Goal: Communication & Community: Share content

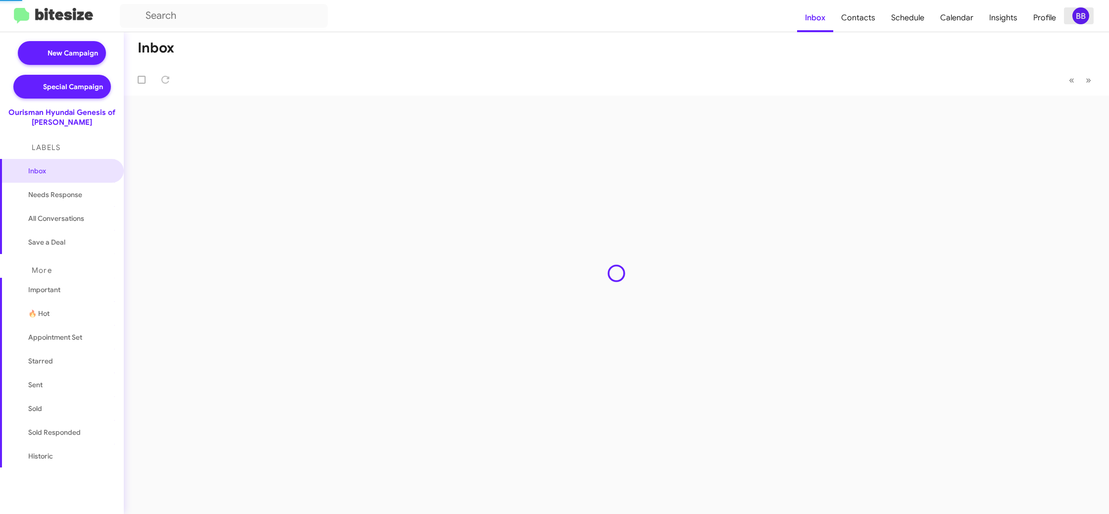
click at [1079, 12] on div "BB" at bounding box center [1081, 15] width 17 height 17
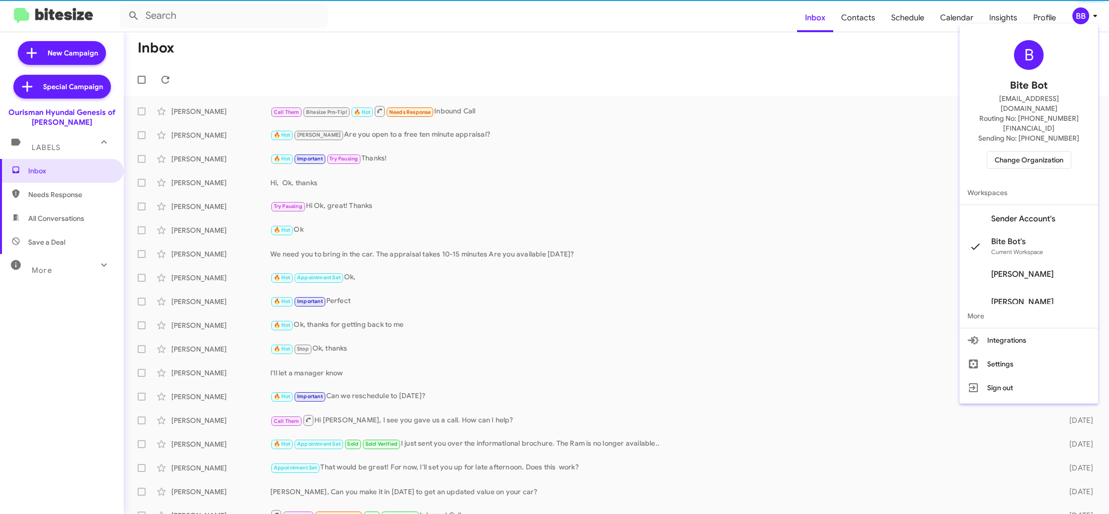
click at [1030, 152] on span "Change Organization" at bounding box center [1029, 160] width 69 height 17
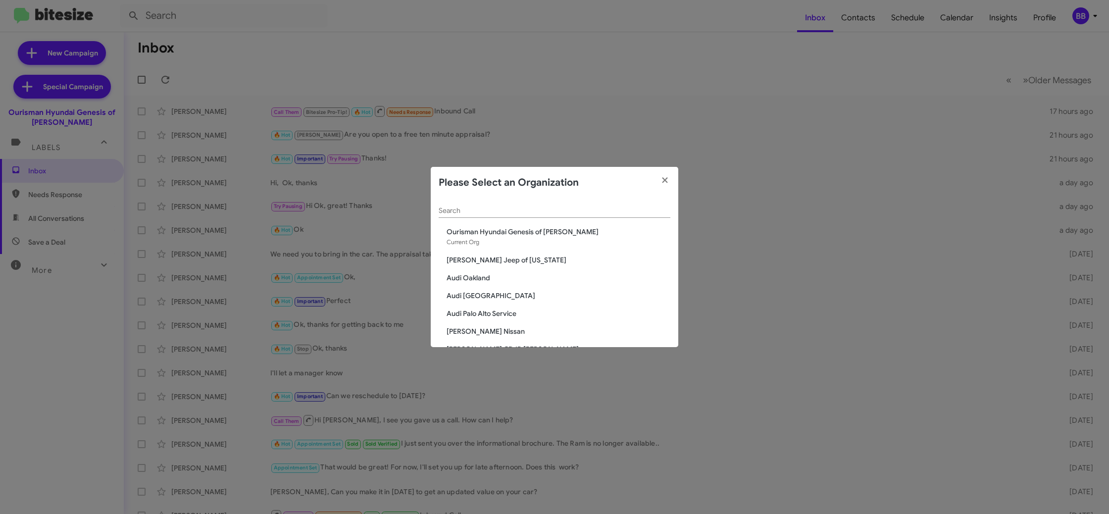
click at [462, 206] on div "Search" at bounding box center [555, 208] width 232 height 19
type input "g"
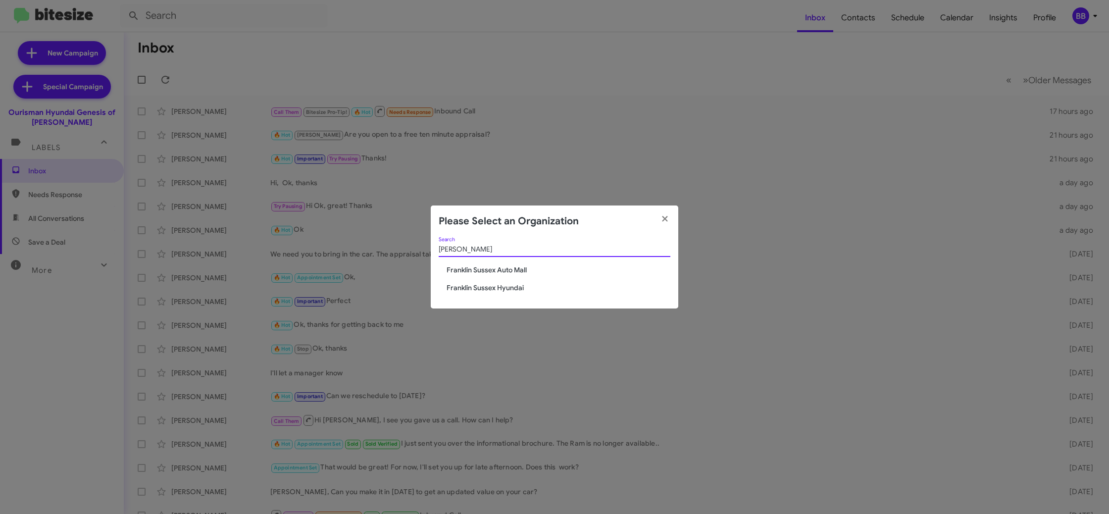
type input "fran"
click at [496, 267] on span "Franklin Sussex Auto Mall" at bounding box center [559, 270] width 224 height 10
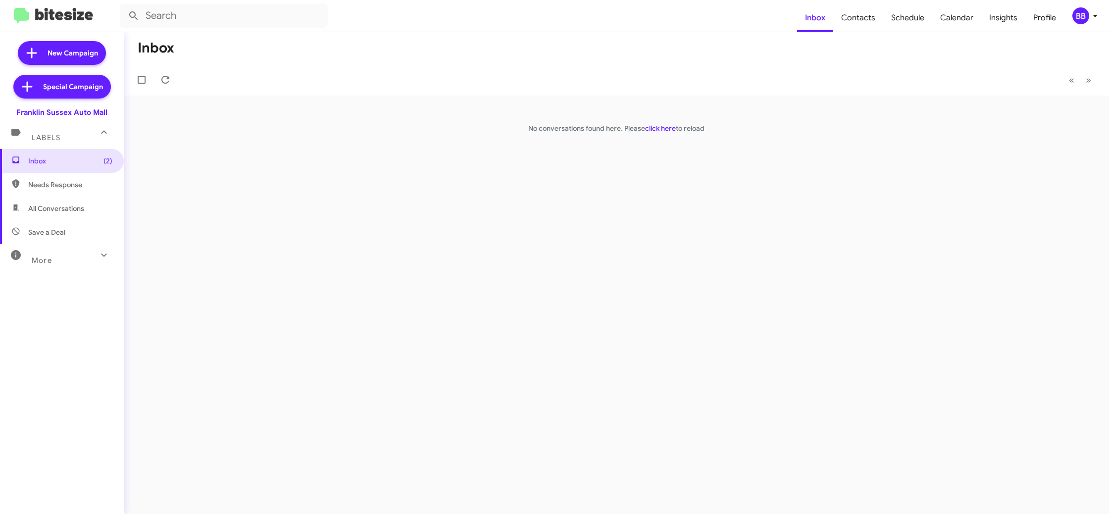
click at [1089, 21] on icon at bounding box center [1095, 16] width 12 height 12
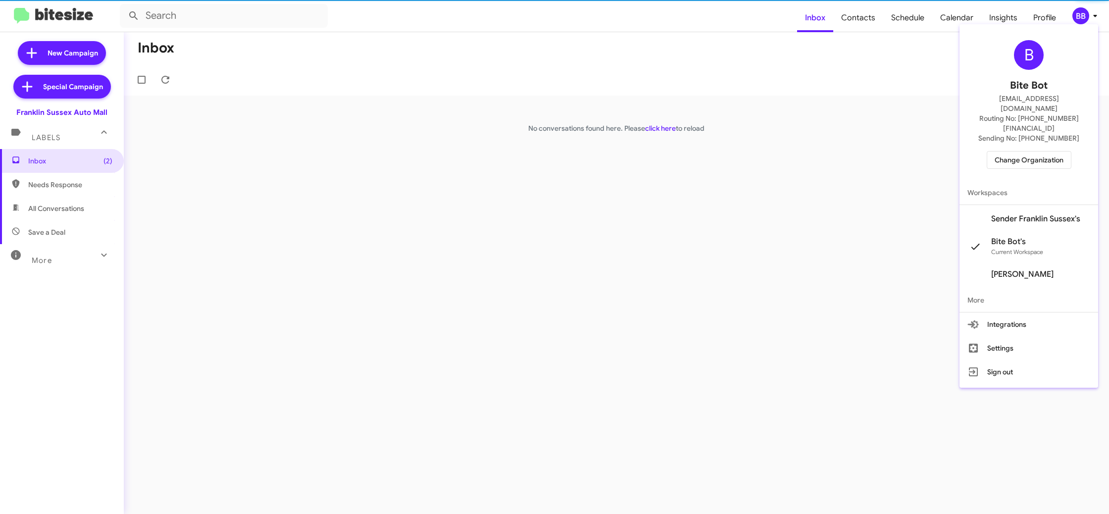
click at [1054, 205] on span "Sender Franklin Sussex's" at bounding box center [1029, 219] width 139 height 28
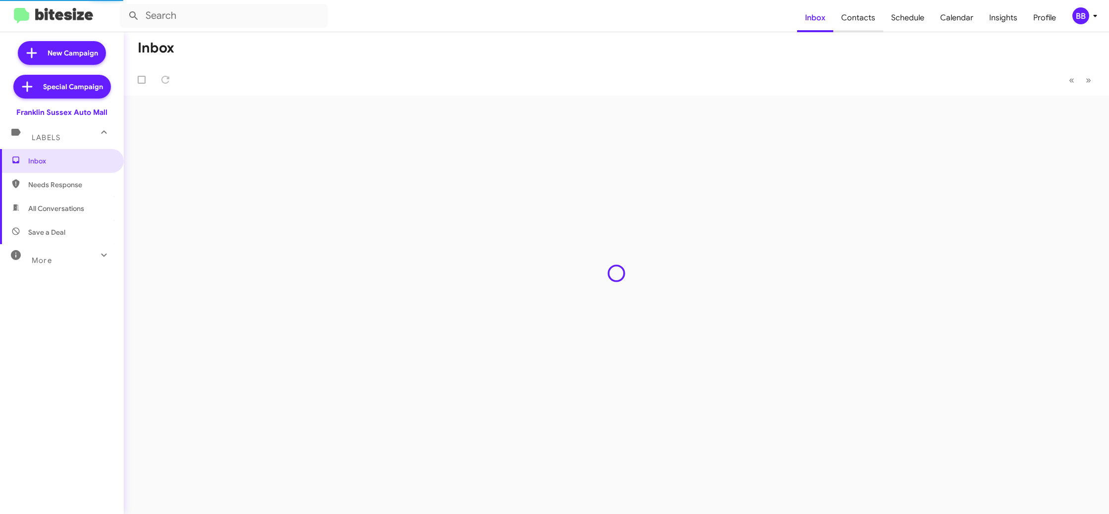
click at [855, 29] on span "Contacts" at bounding box center [858, 17] width 50 height 29
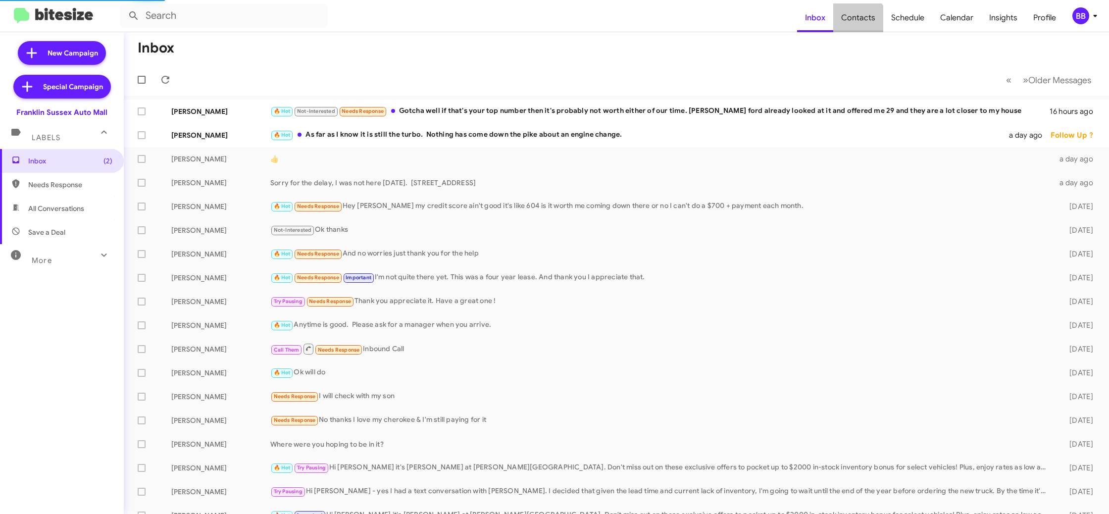
type input "in:groups"
click at [855, 29] on span "Contacts" at bounding box center [858, 17] width 50 height 29
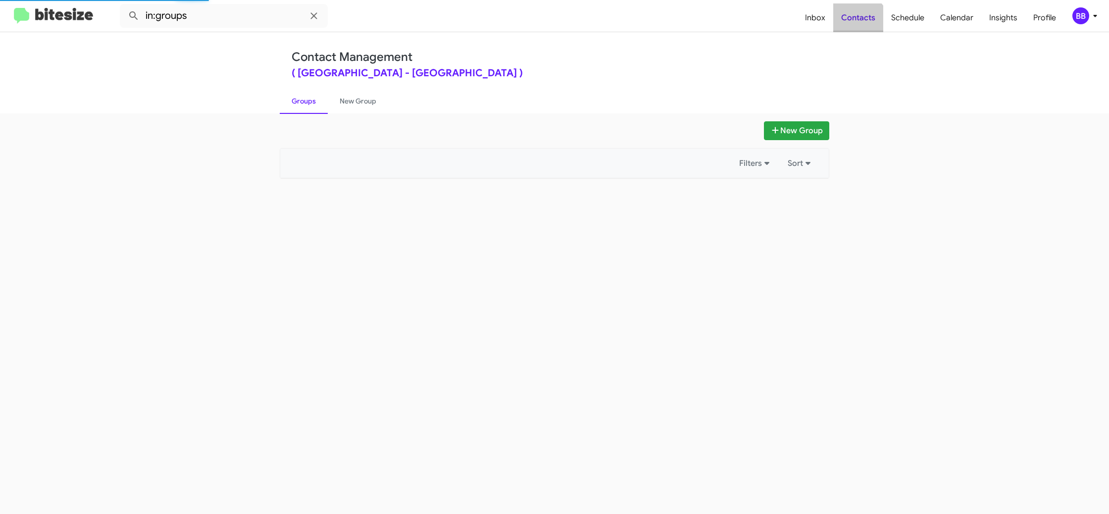
click at [855, 29] on span "Contacts" at bounding box center [858, 17] width 50 height 29
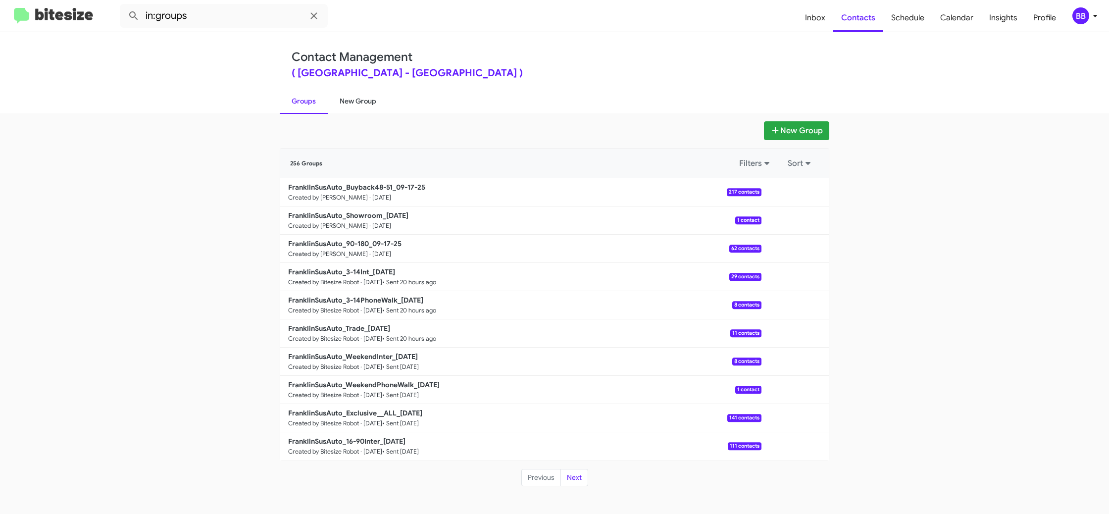
click at [359, 106] on link "New Group" at bounding box center [358, 101] width 60 height 26
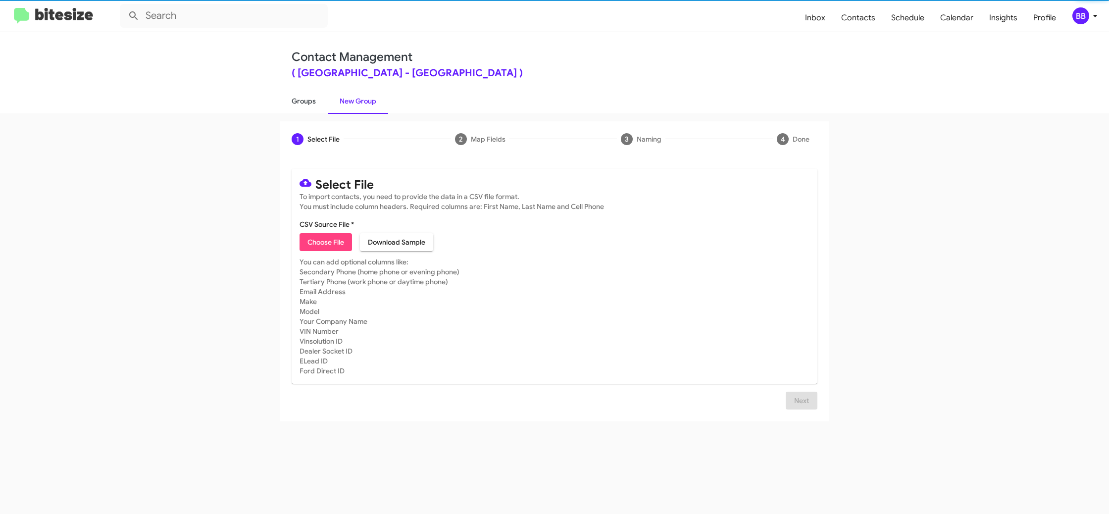
click at [301, 103] on link "Groups" at bounding box center [304, 101] width 48 height 26
type input "in:groups"
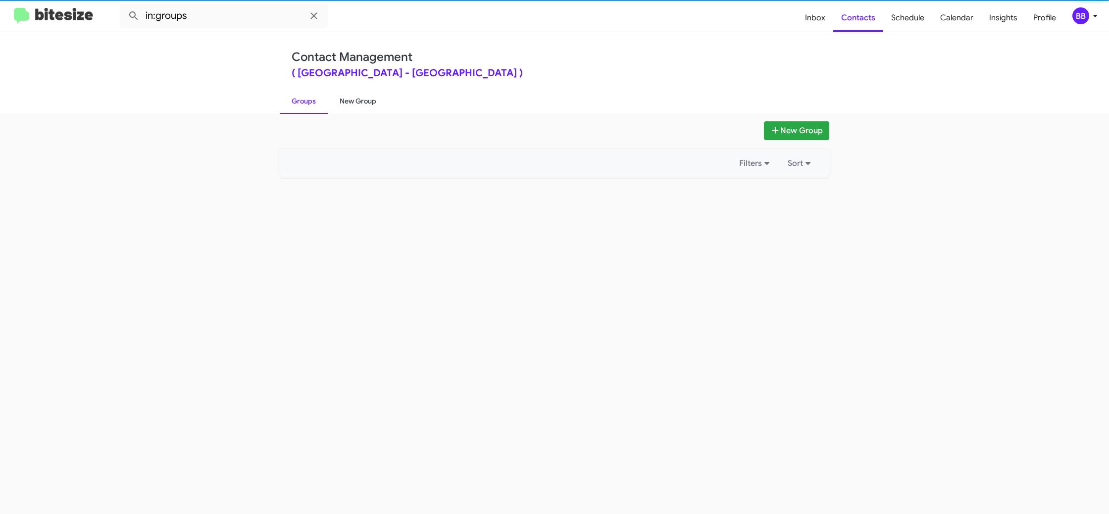
click at [353, 102] on link "New Group" at bounding box center [358, 101] width 60 height 26
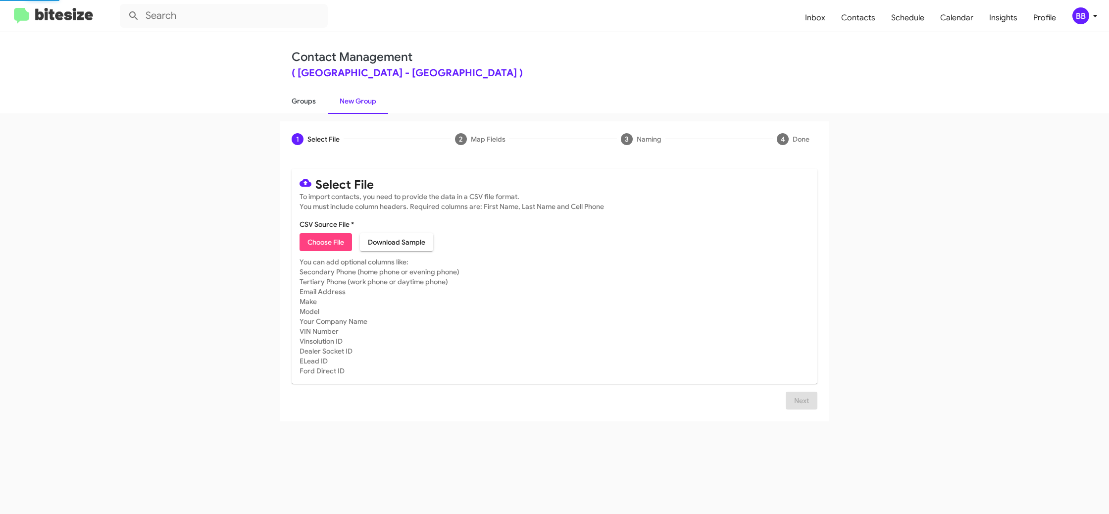
click at [325, 102] on link "Groups" at bounding box center [304, 101] width 48 height 26
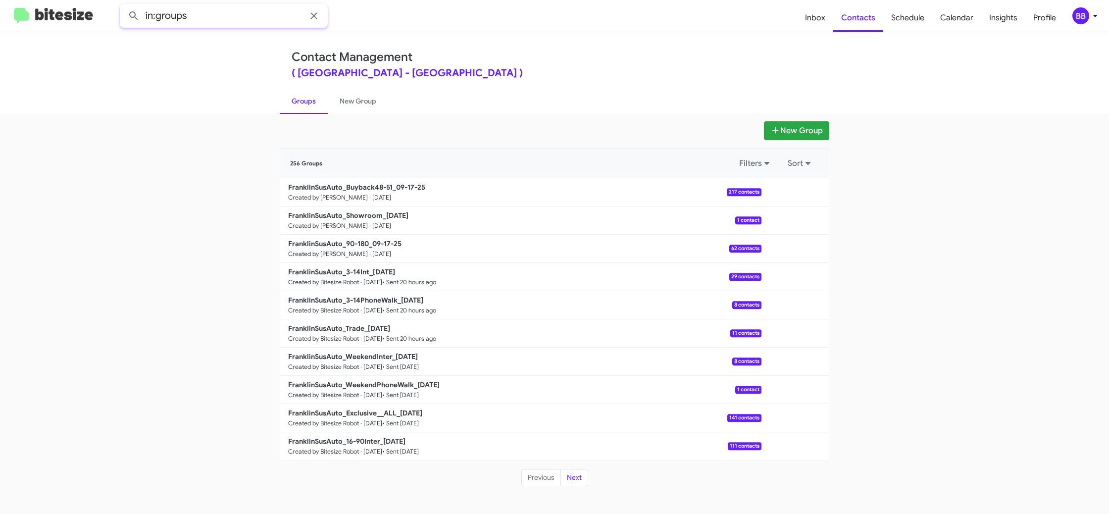
drag, startPoint x: 209, startPoint y: 16, endPoint x: 209, endPoint y: 32, distance: 15.8
click at [207, 17] on input "in:groups" at bounding box center [224, 16] width 208 height 24
click at [213, 16] on input "in:groups" at bounding box center [224, 16] width 208 height 24
type input "in:groups 48-"
click at [124, 6] on button at bounding box center [134, 16] width 20 height 20
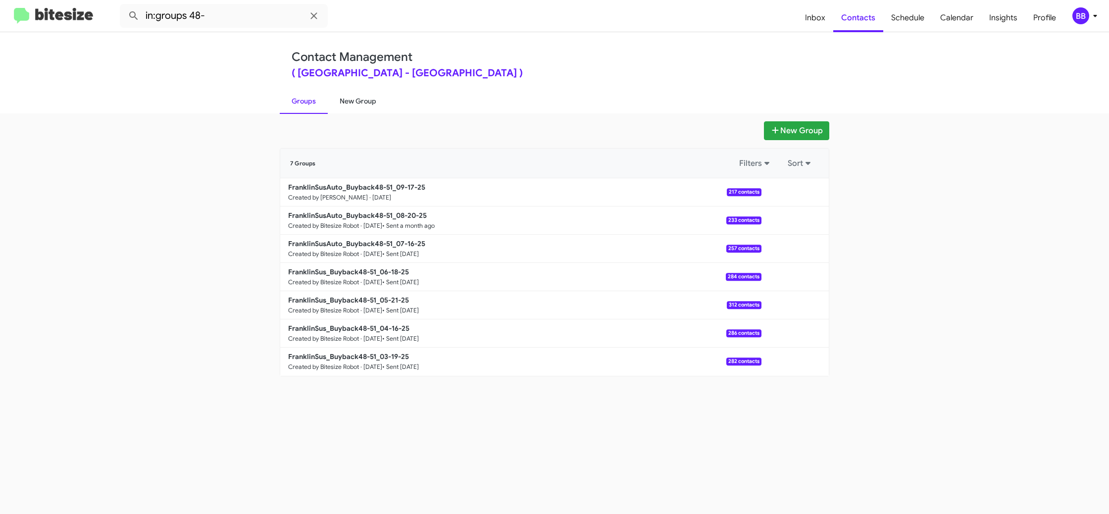
click at [343, 99] on link "New Group" at bounding box center [358, 101] width 60 height 26
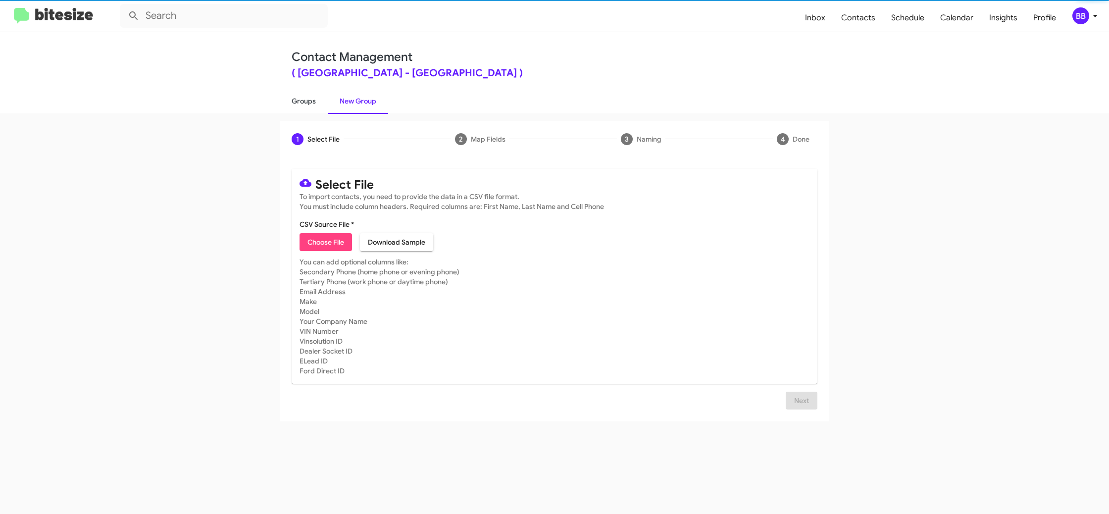
click at [303, 100] on link "Groups" at bounding box center [304, 101] width 48 height 26
type input "in:groups"
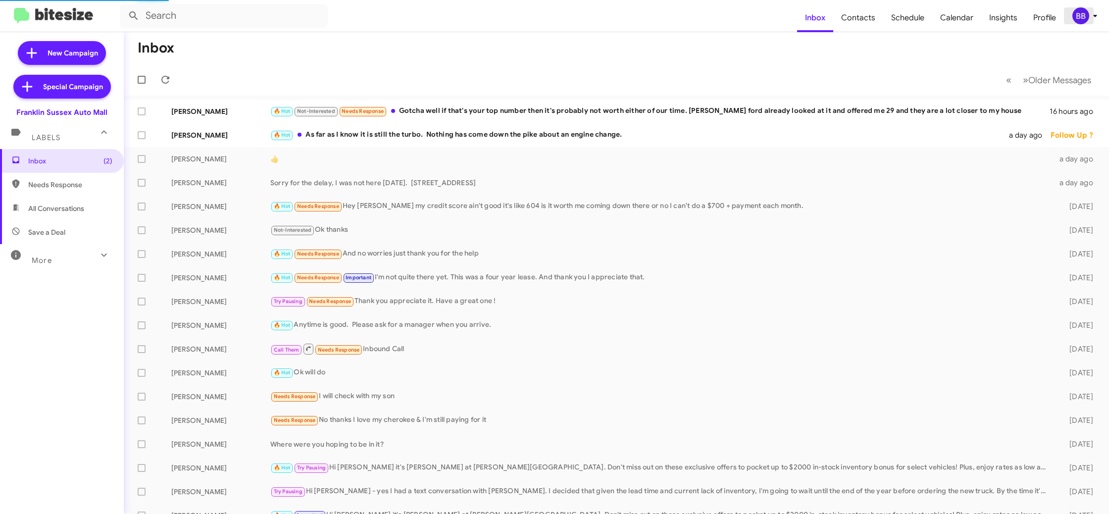
click at [1083, 14] on div "BB" at bounding box center [1081, 15] width 17 height 17
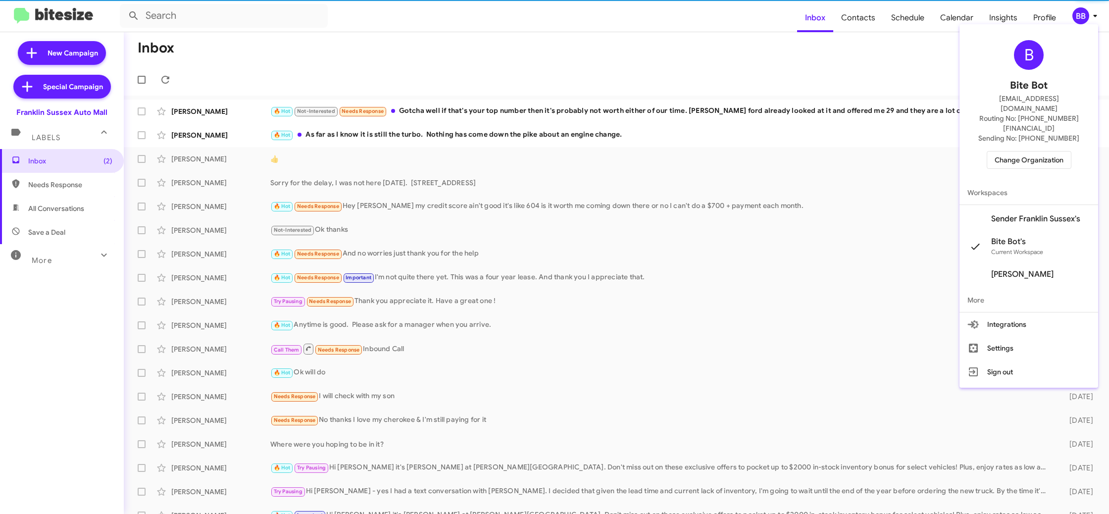
click at [1052, 152] on span "Change Organization" at bounding box center [1029, 160] width 69 height 17
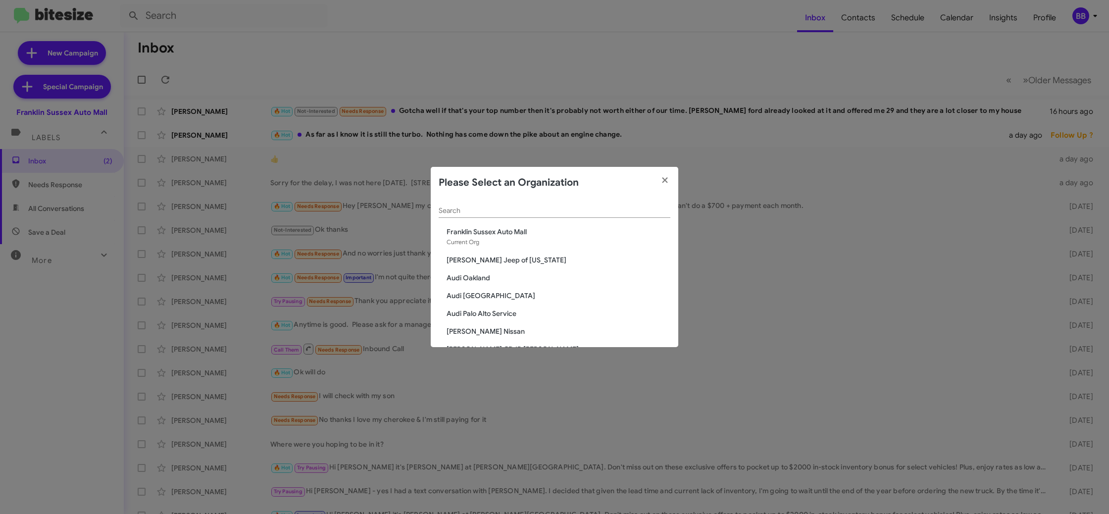
click at [522, 215] on div "Search" at bounding box center [555, 208] width 232 height 19
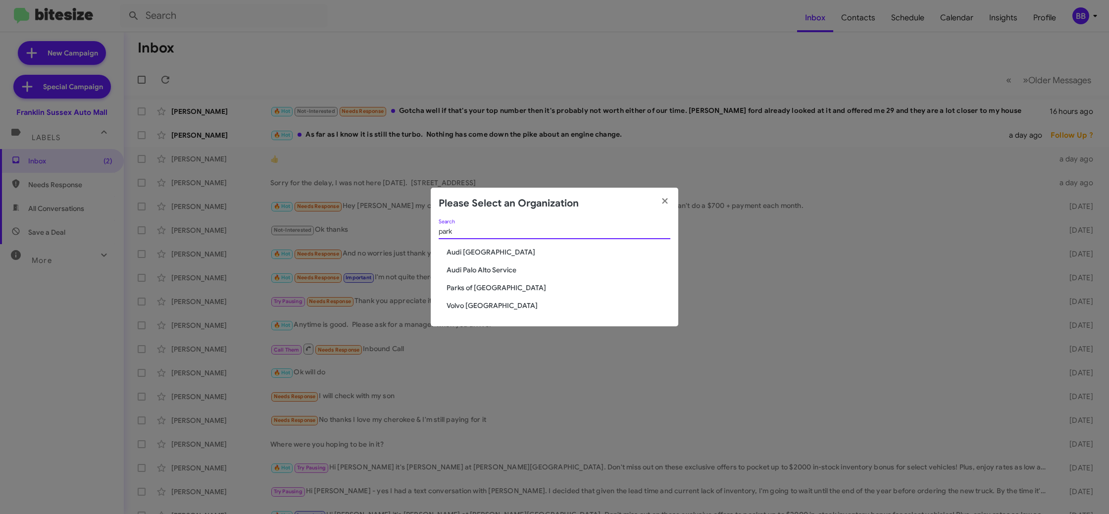
type input "park"
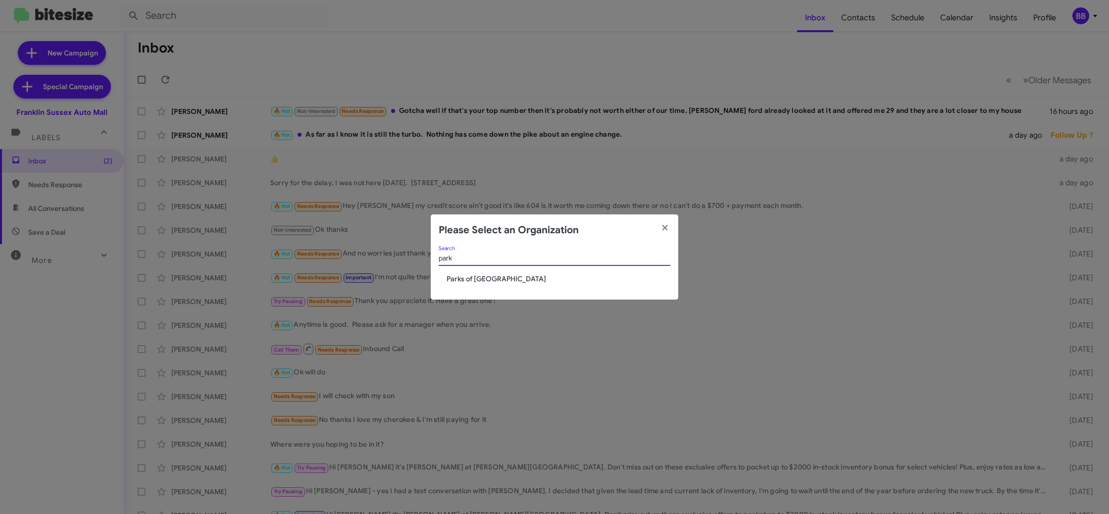
click at [488, 280] on span "Parks of [GEOGRAPHIC_DATA]" at bounding box center [559, 279] width 224 height 10
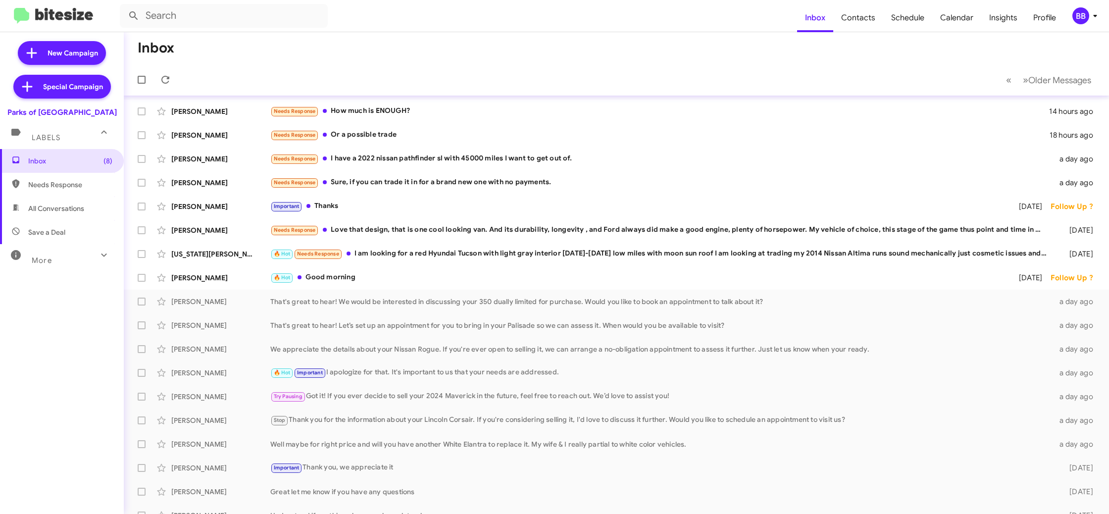
scroll to position [0, 0]
click at [1075, 14] on div "BB" at bounding box center [1081, 15] width 17 height 17
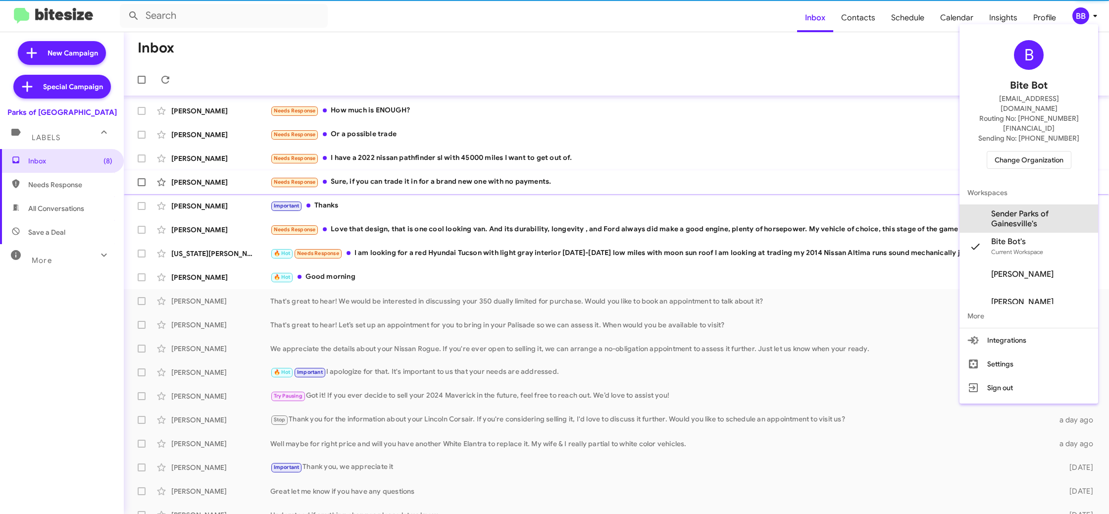
click at [1026, 209] on span "Sender Parks of Gainesville's" at bounding box center [1040, 219] width 99 height 20
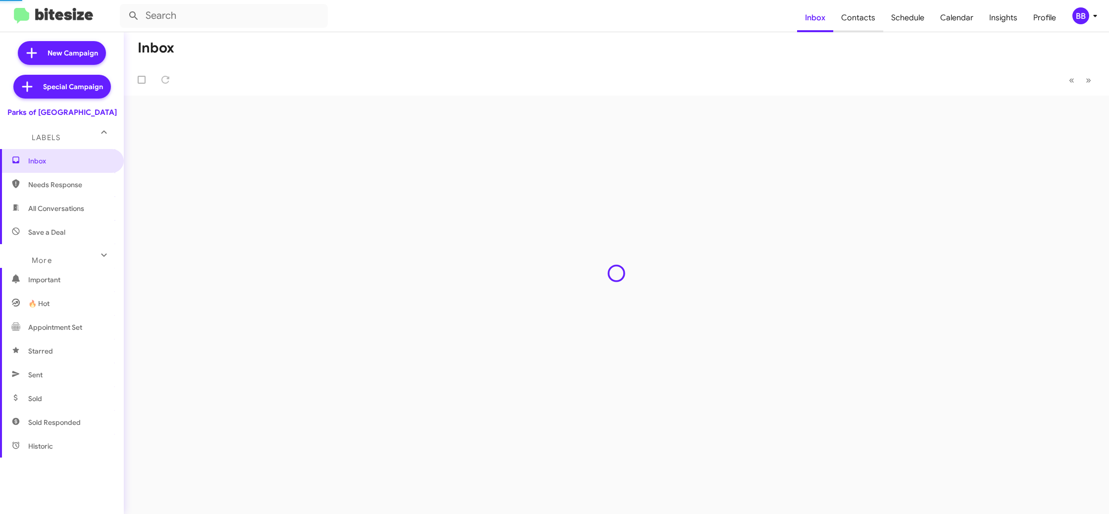
click at [862, 23] on span "Contacts" at bounding box center [858, 17] width 50 height 29
type input "in:groups"
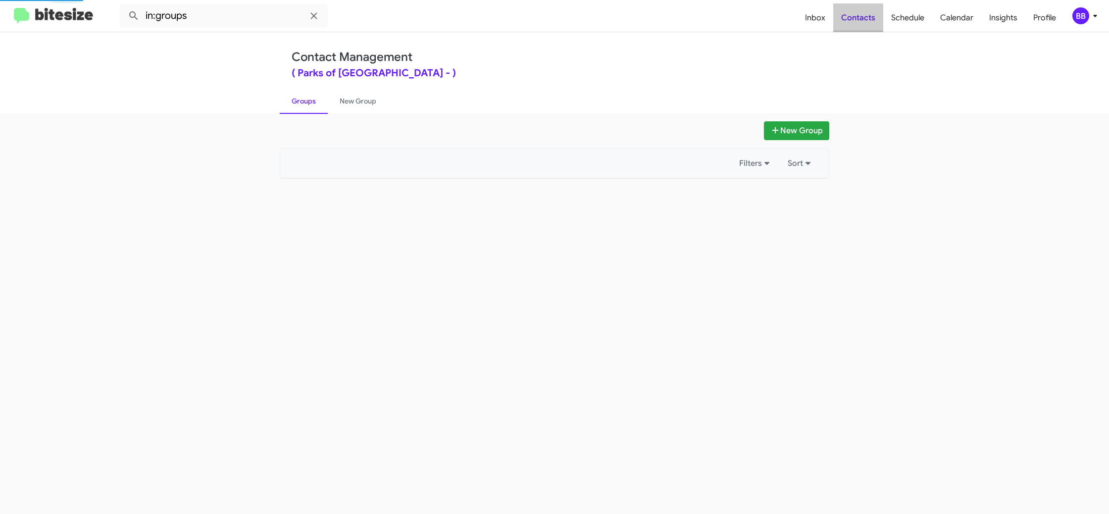
click at [862, 23] on span "Contacts" at bounding box center [858, 17] width 50 height 29
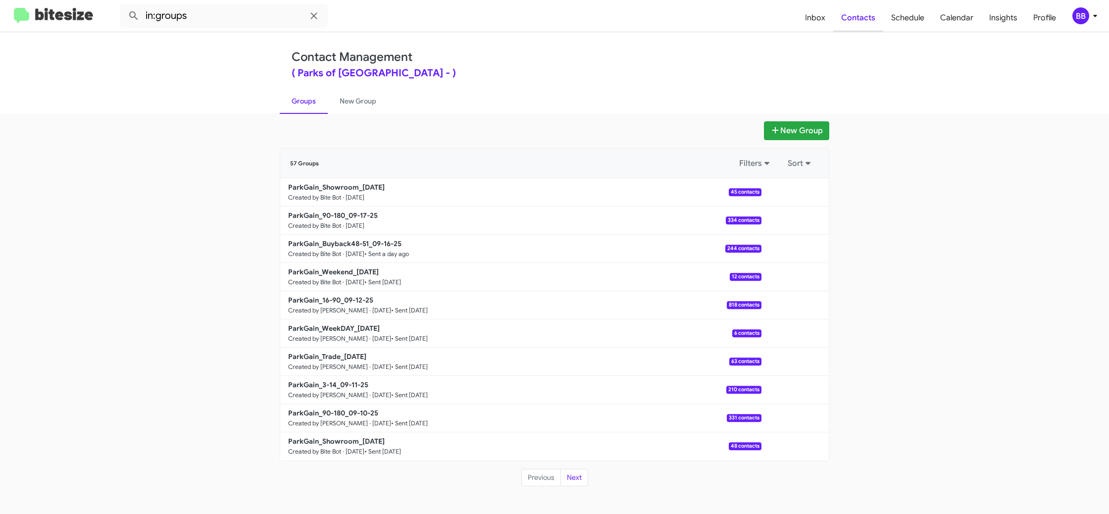
click at [853, 26] on span "Contacts" at bounding box center [858, 17] width 50 height 29
click at [897, 20] on span "Schedule" at bounding box center [907, 17] width 49 height 29
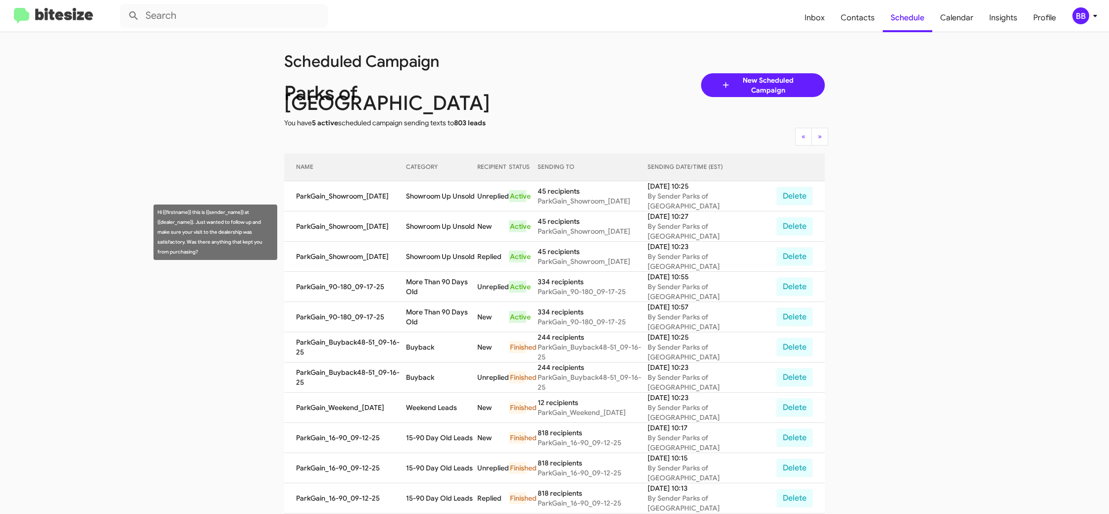
scroll to position [12, 0]
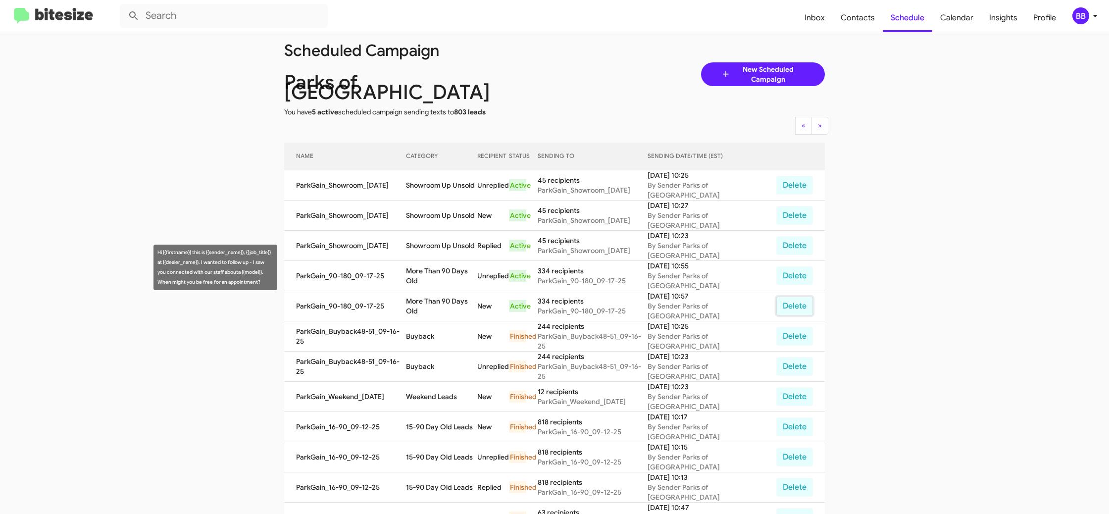
click at [788, 297] on button "Delete" at bounding box center [794, 306] width 37 height 19
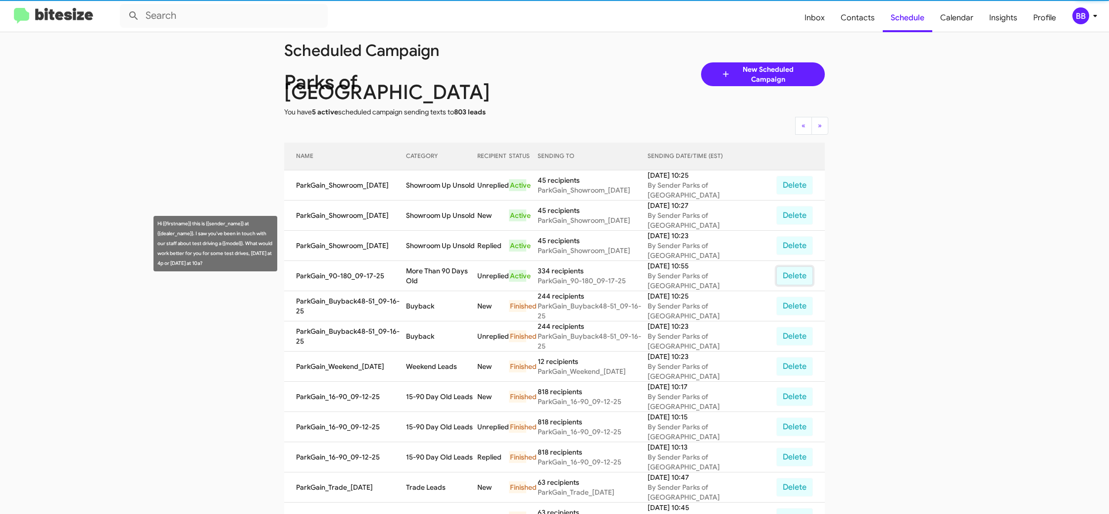
click at [791, 266] on button "Delete" at bounding box center [794, 275] width 37 height 19
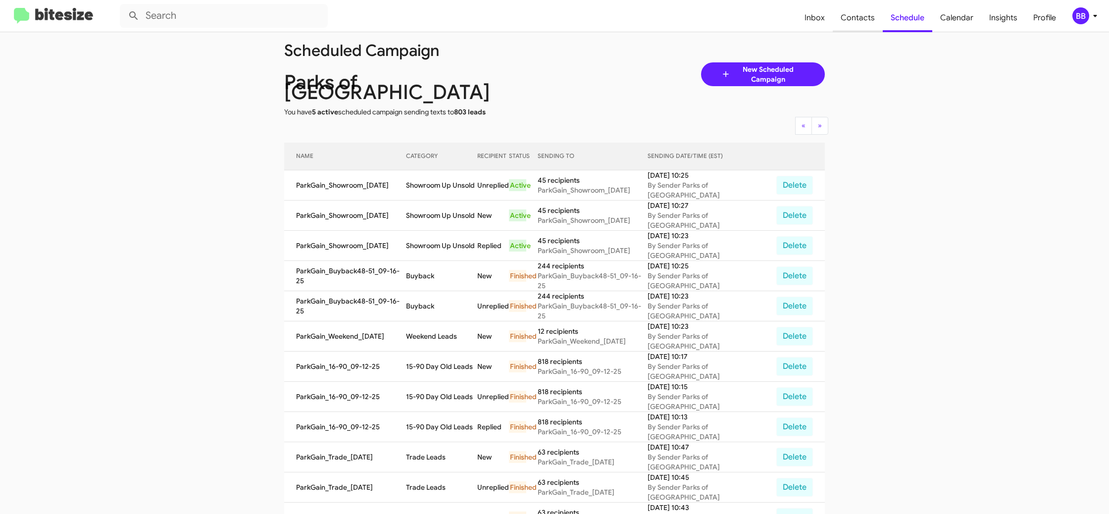
click at [855, 16] on span "Contacts" at bounding box center [858, 17] width 50 height 29
type input "in:groups"
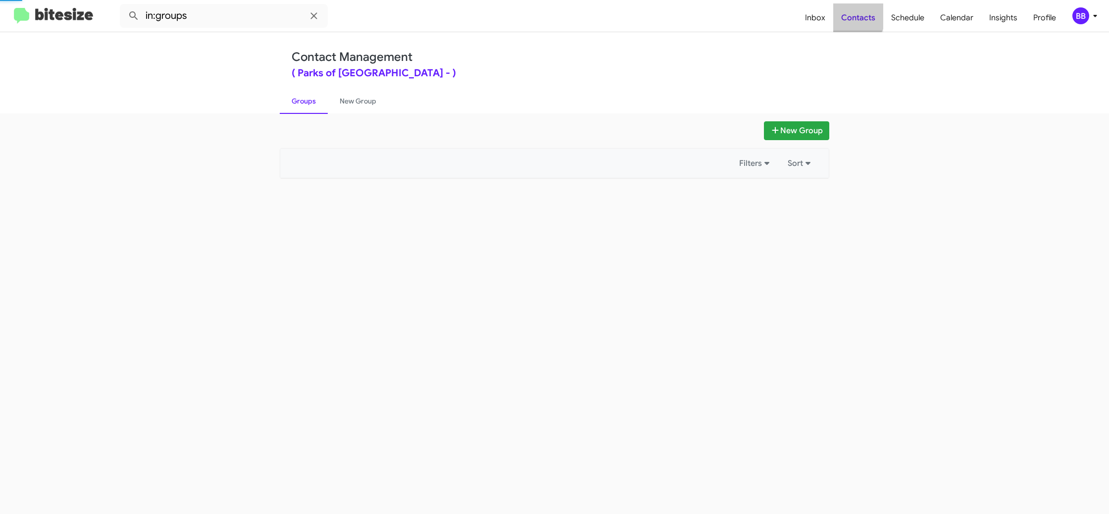
click at [855, 16] on span "Contacts" at bounding box center [858, 17] width 50 height 29
drag, startPoint x: 855, startPoint y: 16, endPoint x: 556, endPoint y: 157, distance: 330.5
click at [855, 16] on span "Contacts" at bounding box center [858, 17] width 50 height 29
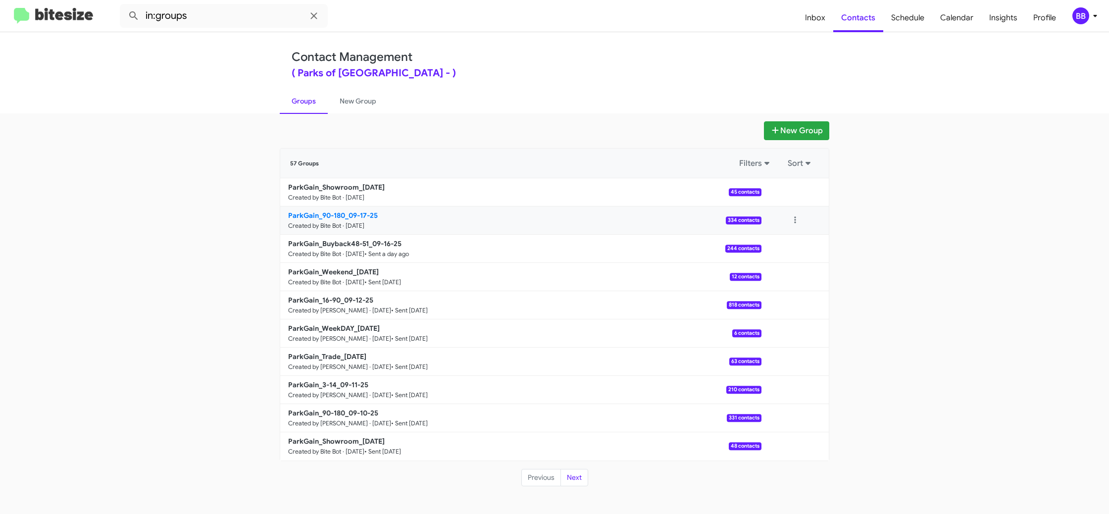
click at [346, 217] on b "ParkGain_90-180_09-17-25" at bounding box center [333, 215] width 90 height 9
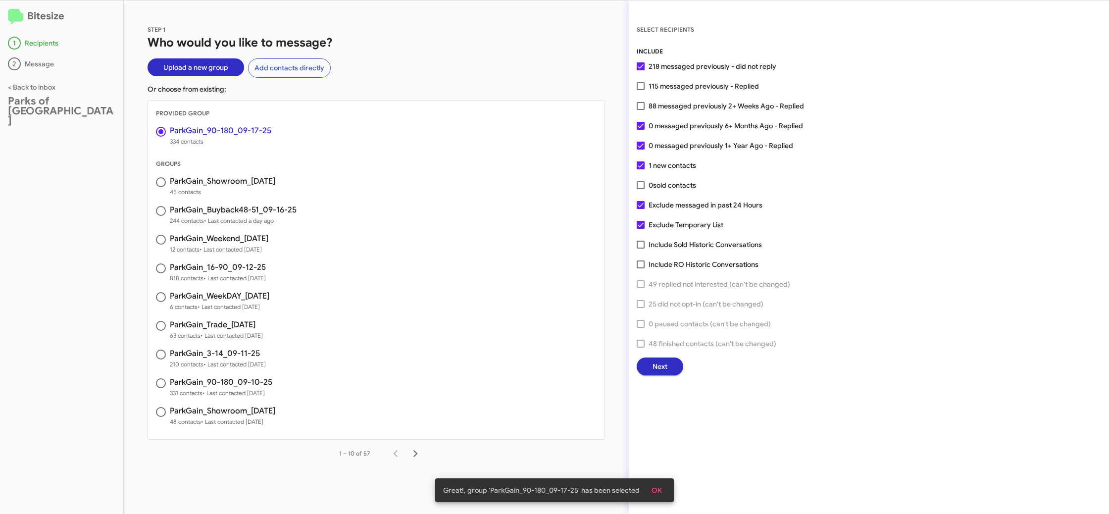
click at [659, 367] on span "Next" at bounding box center [660, 367] width 15 height 18
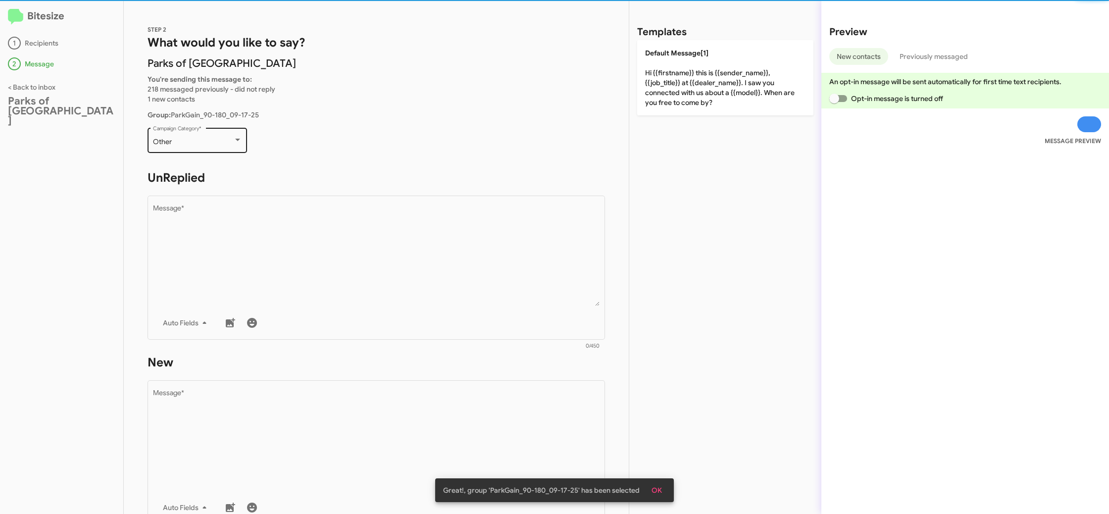
click at [197, 148] on div "Other Campaign Category *" at bounding box center [197, 139] width 89 height 27
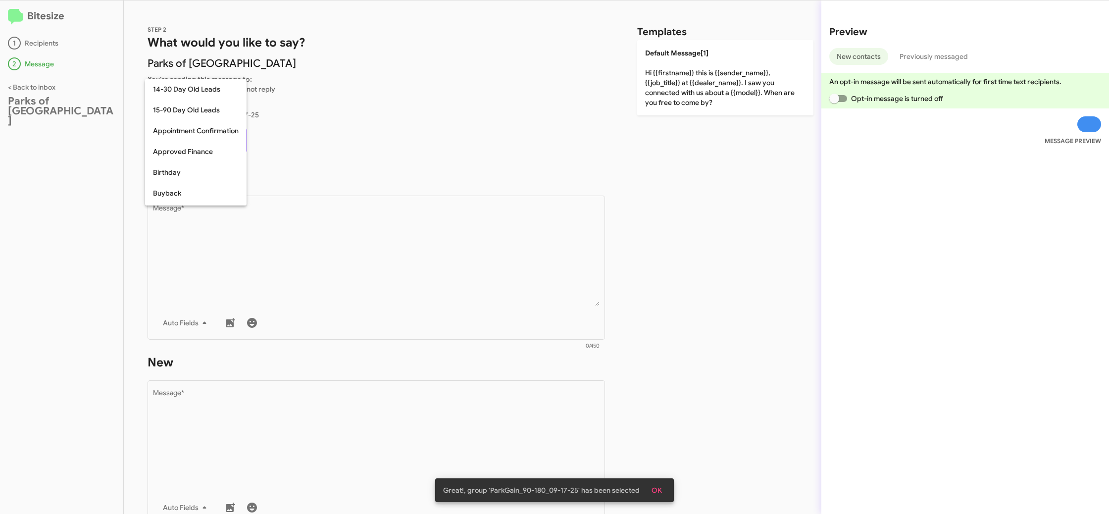
scroll to position [217, 0]
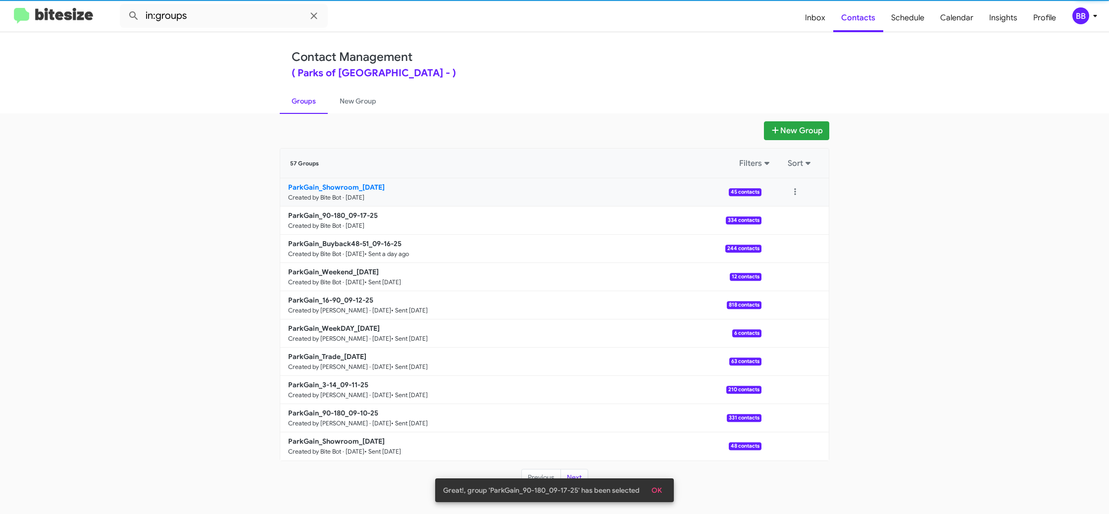
click at [329, 193] on link "ParkGain_Showroom_[DATE] Created by Bite Bot · [DATE] 45 contacts" at bounding box center [520, 192] width 481 height 28
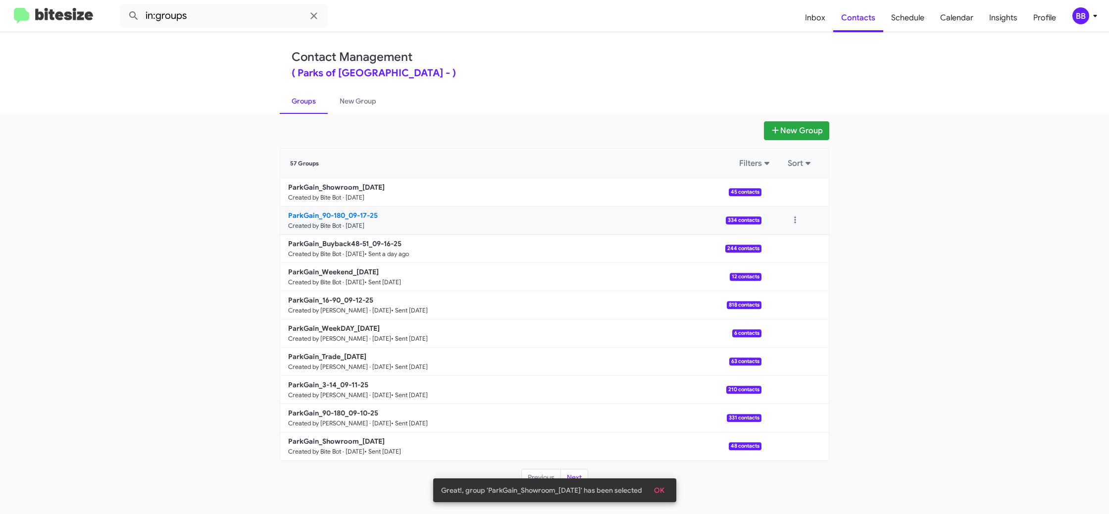
click at [323, 219] on b "ParkGain_90-180_09-17-25" at bounding box center [333, 215] width 90 height 9
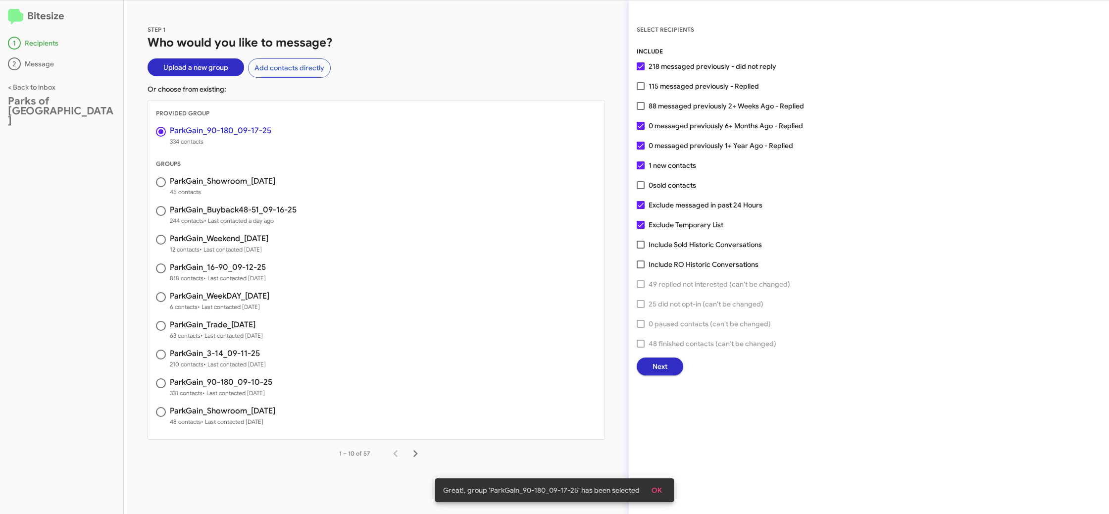
click at [670, 224] on span "Exclude Temporary List" at bounding box center [686, 225] width 75 height 12
click at [641, 229] on input "Exclude Temporary List" at bounding box center [640, 229] width 0 height 0
checkbox input "false"
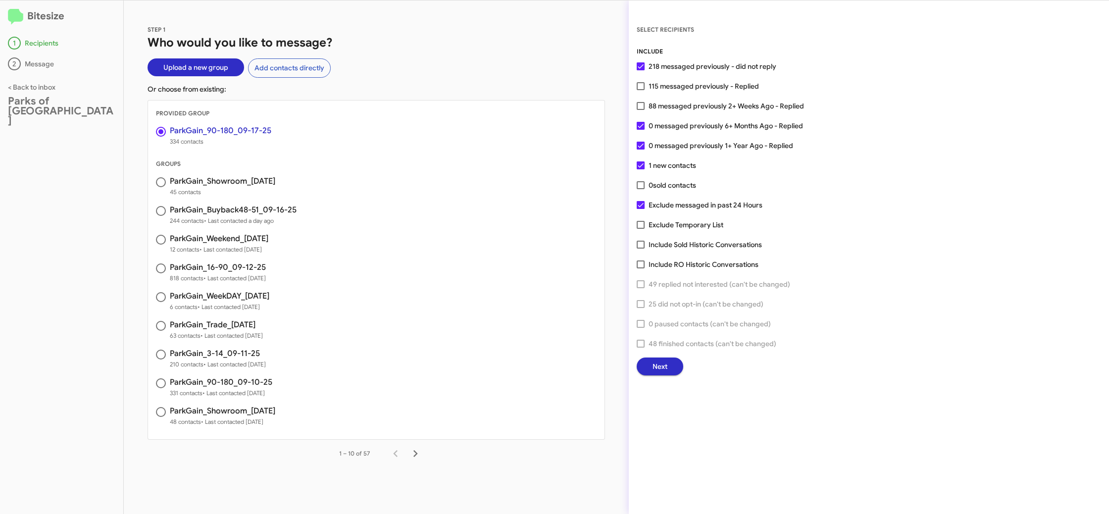
click at [658, 372] on span "Next" at bounding box center [660, 367] width 15 height 18
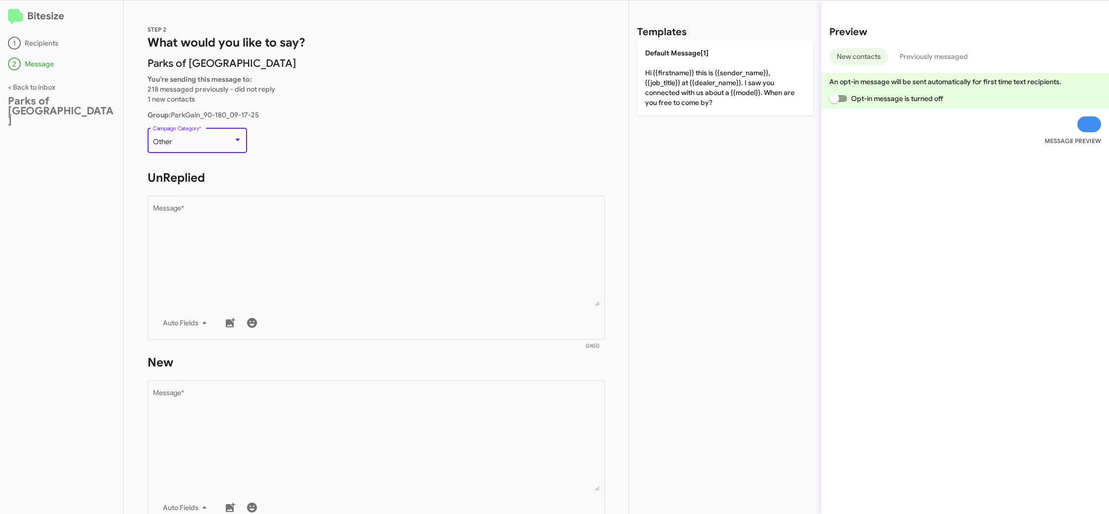
click at [192, 142] on div "Other" at bounding box center [193, 142] width 80 height 8
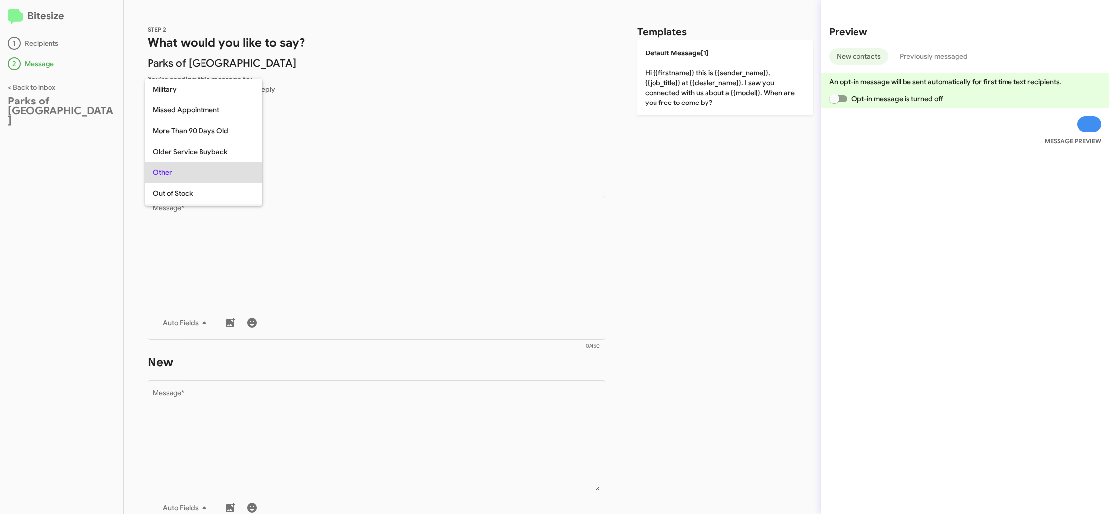
scroll to position [206, 0]
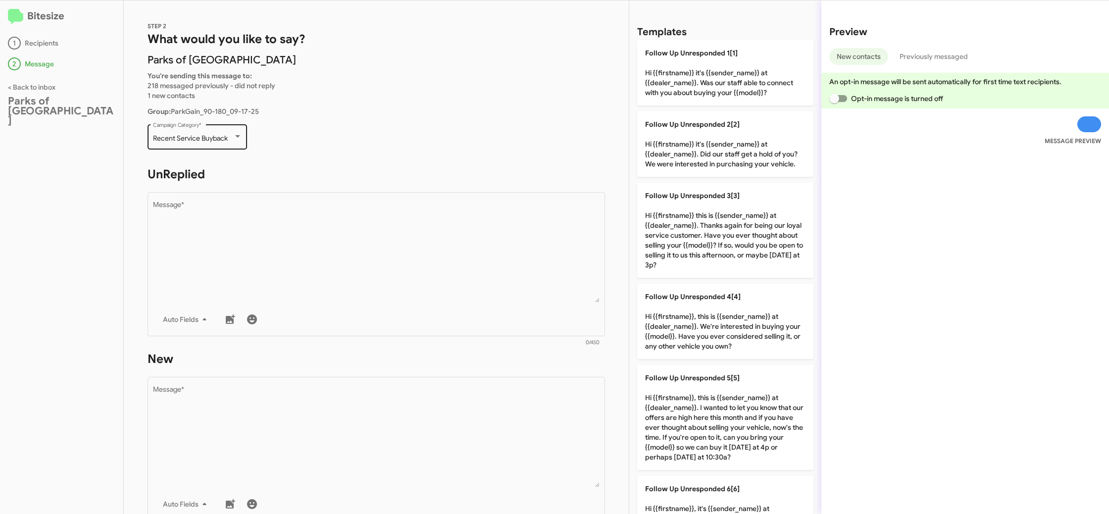
click at [184, 143] on div "Recent Service Buyback Campaign Category *" at bounding box center [197, 135] width 89 height 27
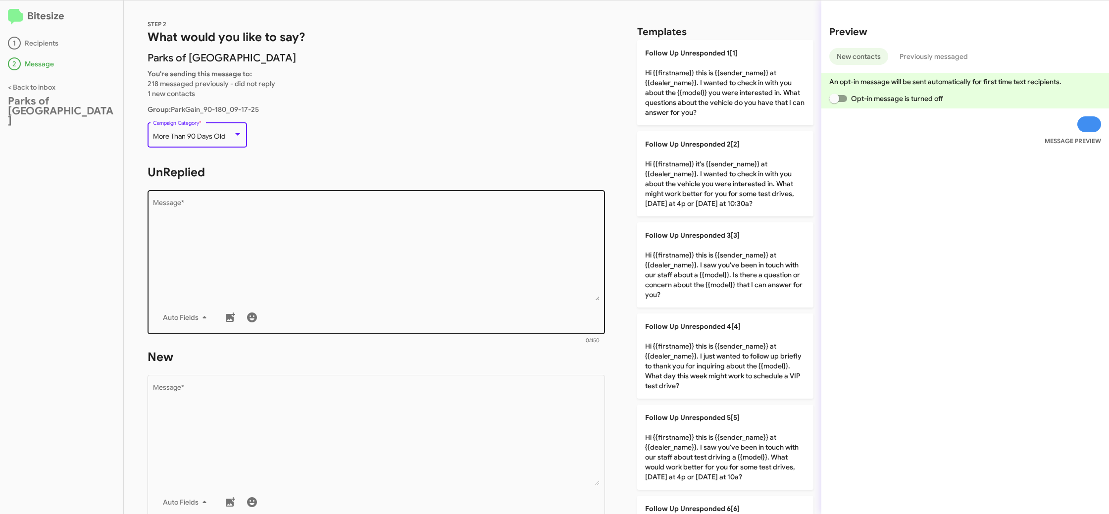
click at [295, 242] on textarea "Message *" at bounding box center [376, 250] width 447 height 101
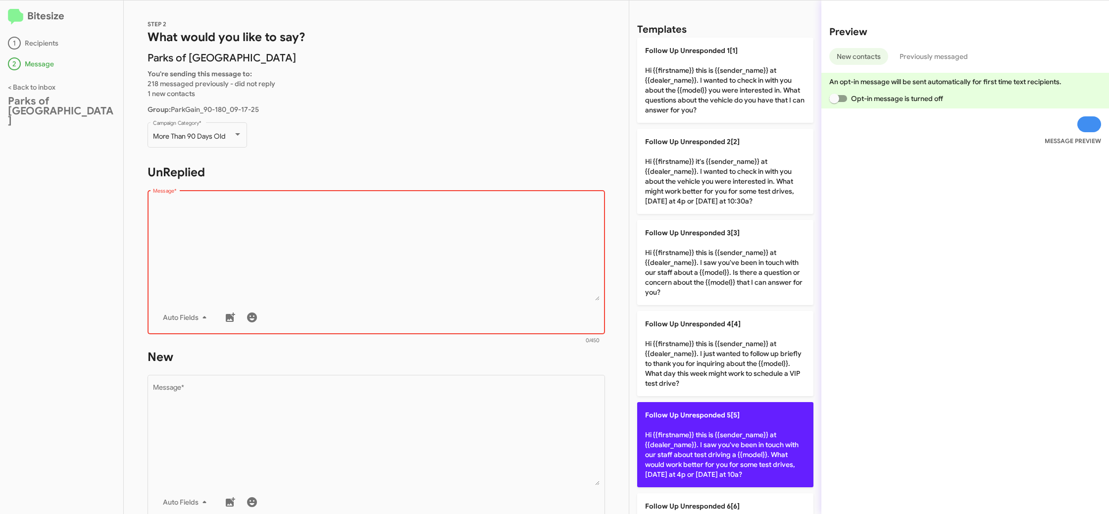
scroll to position [11, 0]
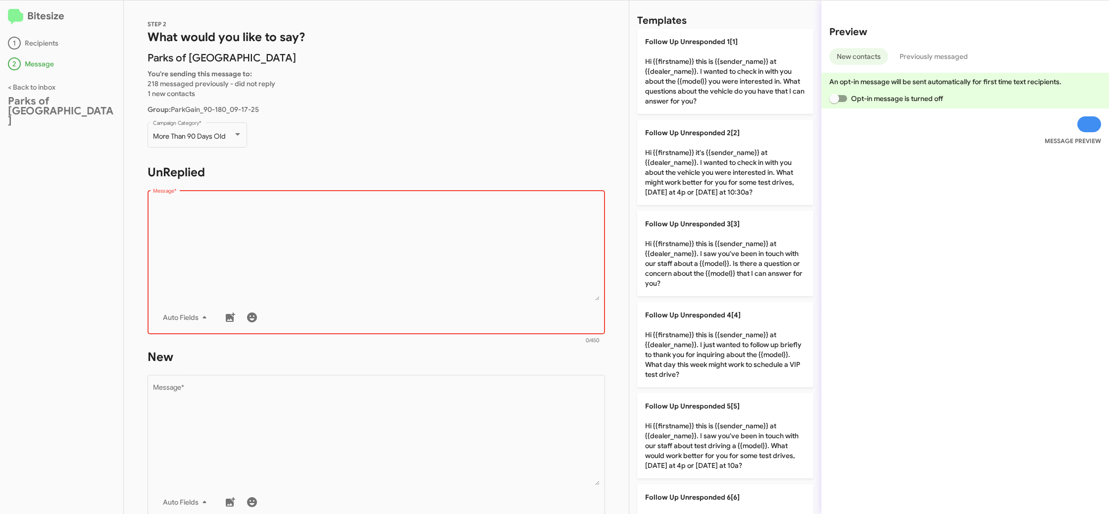
drag, startPoint x: 700, startPoint y: 427, endPoint x: 623, endPoint y: 430, distance: 76.3
click at [699, 427] on p "Follow Up Unresponded 5[5] Hi {{firstname}} this is {{sender_name}} at {{dealer…" at bounding box center [725, 435] width 176 height 85
type textarea "Hi {{firstname}} this is {{sender_name}} at {{dealer_name}}. I saw you've been …"
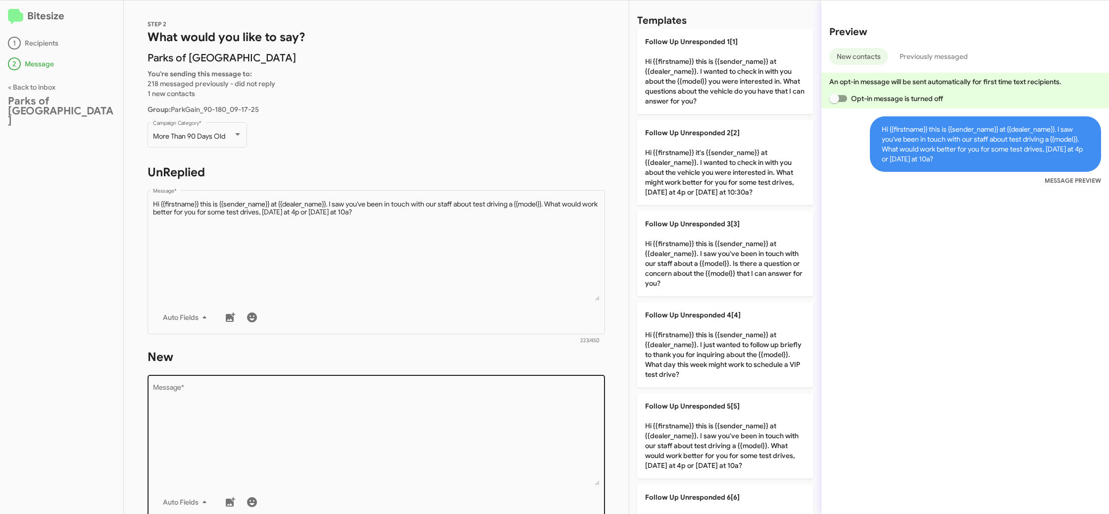
click at [450, 426] on textarea "Message *" at bounding box center [376, 434] width 447 height 101
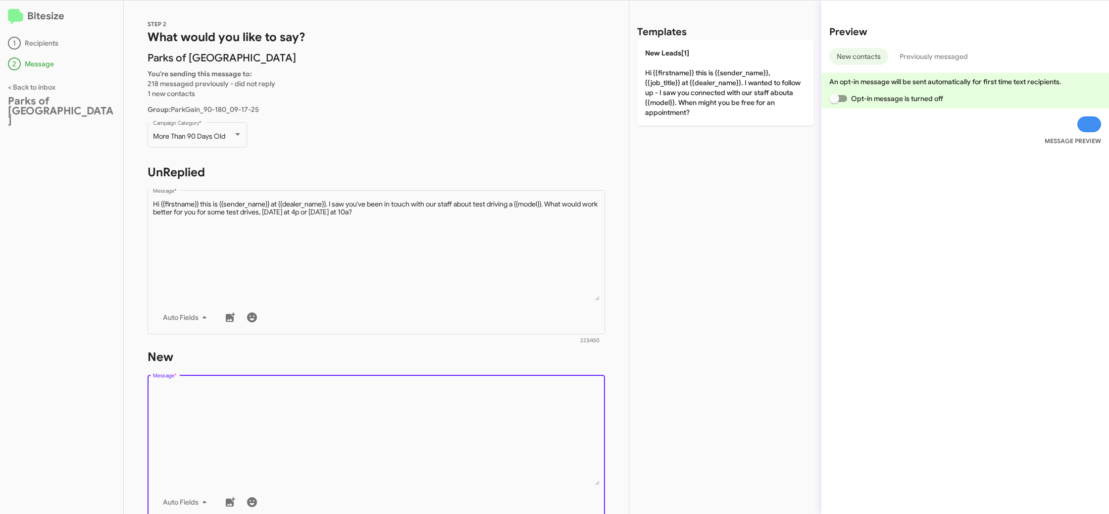
click at [450, 426] on textarea "Message *" at bounding box center [376, 434] width 447 height 101
drag, startPoint x: 451, startPoint y: 420, endPoint x: 680, endPoint y: 136, distance: 365.2
click at [455, 410] on textarea "Message *" at bounding box center [376, 434] width 447 height 101
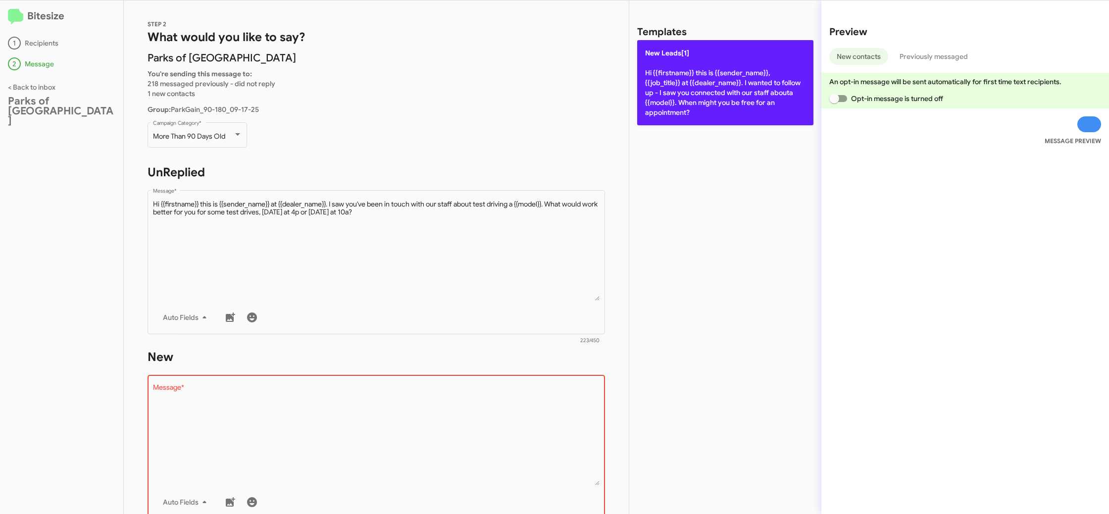
drag, startPoint x: 685, startPoint y: 93, endPoint x: 491, endPoint y: 243, distance: 245.6
click at [683, 93] on p "New Leads[1] Hi {{firstname}} this is {{sender_name}}, {{job_title}} at {{deale…" at bounding box center [725, 82] width 176 height 85
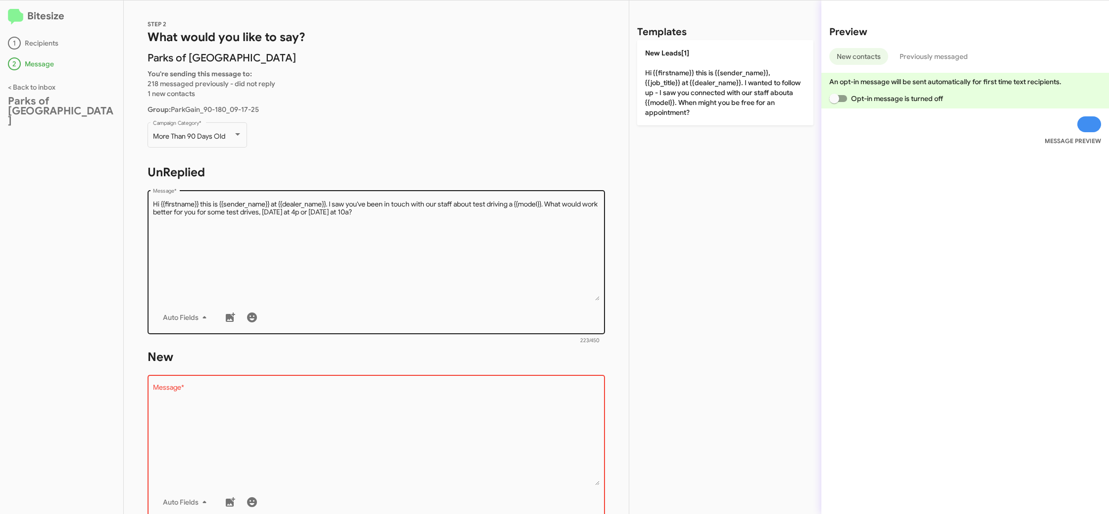
type textarea "Hi {{firstname}} this is {{sender_name}}, {{job_title}} at {{dealer_name}}. I w…"
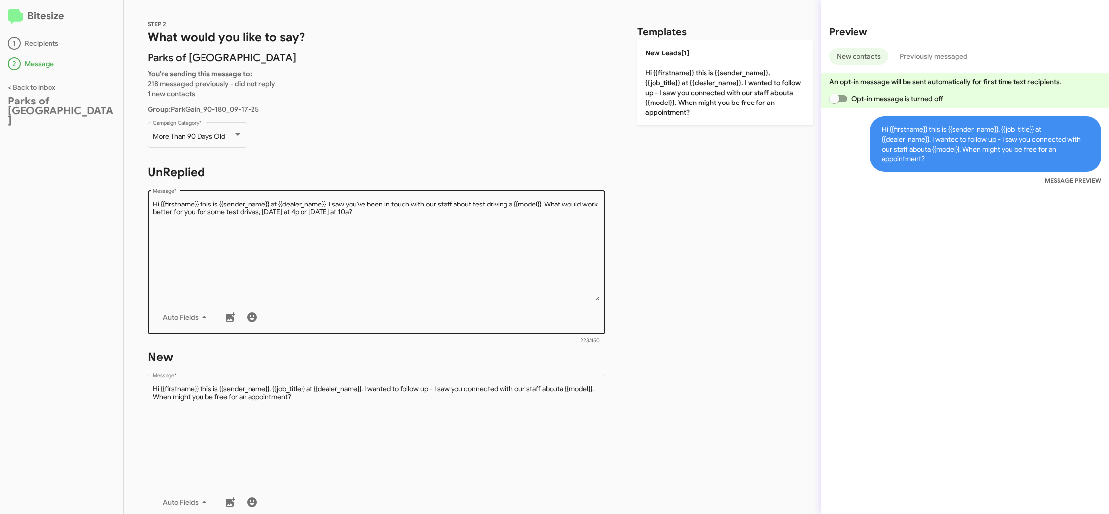
scroll to position [149, 0]
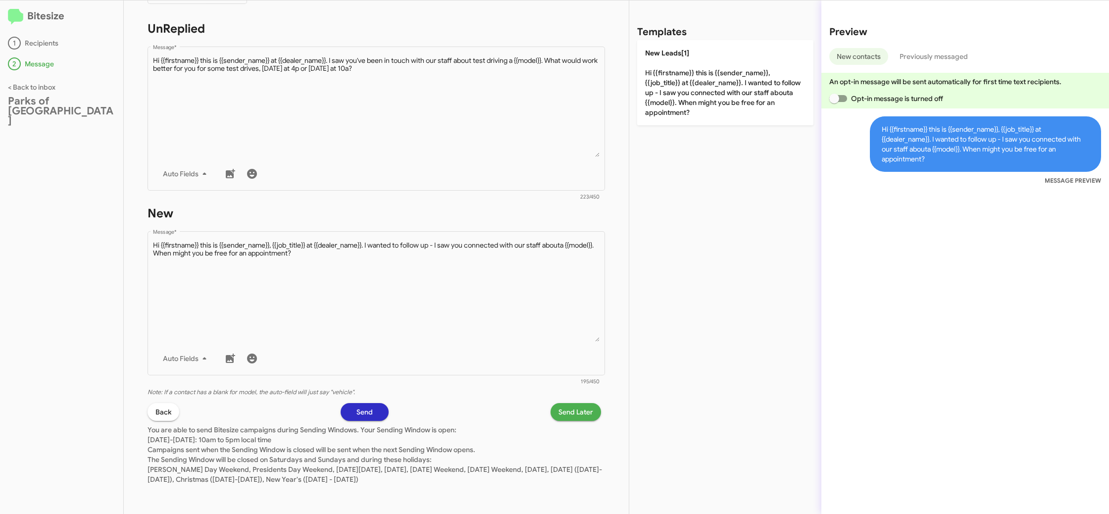
click at [564, 415] on span "Send Later" at bounding box center [576, 412] width 35 height 18
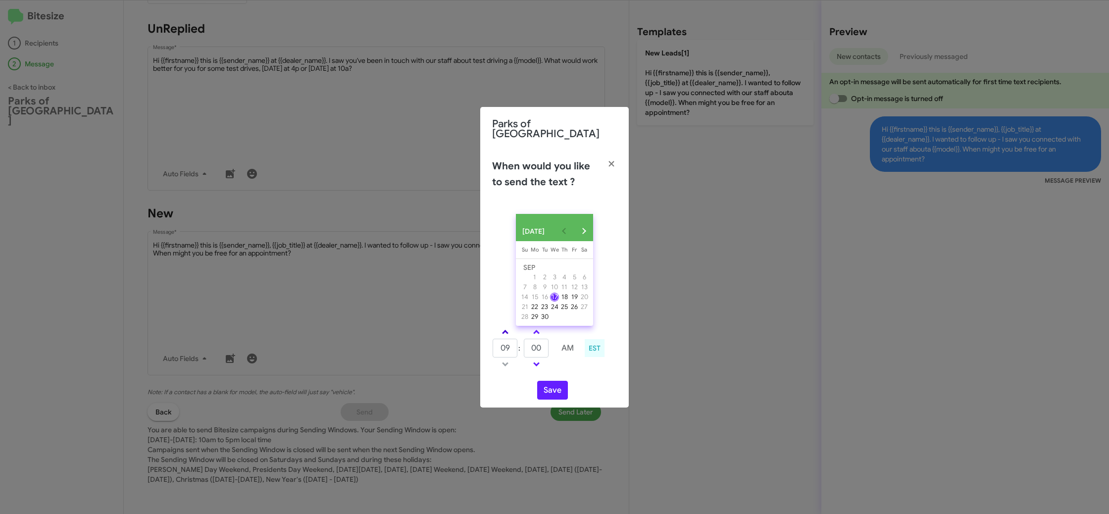
click at [503, 327] on link at bounding box center [505, 331] width 17 height 11
type input "10"
click at [532, 339] on input "00" at bounding box center [536, 348] width 25 height 19
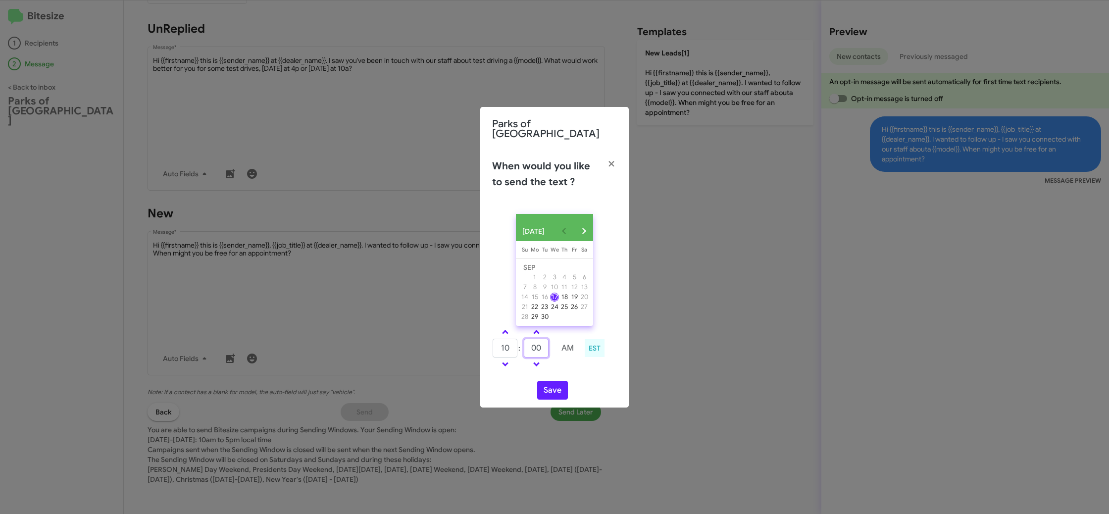
click at [532, 339] on input "00" at bounding box center [536, 348] width 25 height 19
type input "55"
click at [567, 364] on td at bounding box center [568, 364] width 26 height 12
click at [552, 383] on button "Save" at bounding box center [552, 390] width 31 height 19
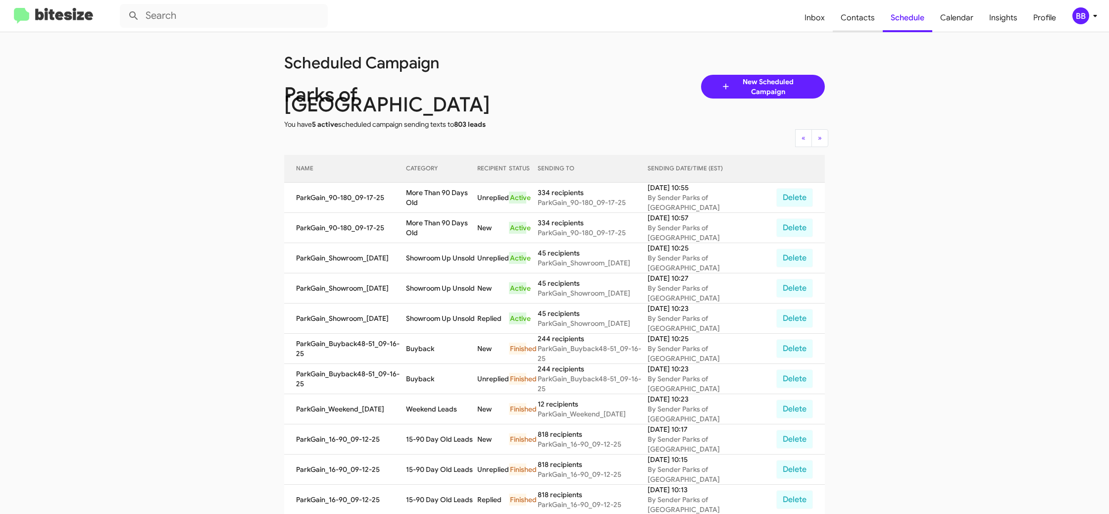
click at [850, 24] on span "Contacts" at bounding box center [858, 17] width 50 height 29
type input "in:groups"
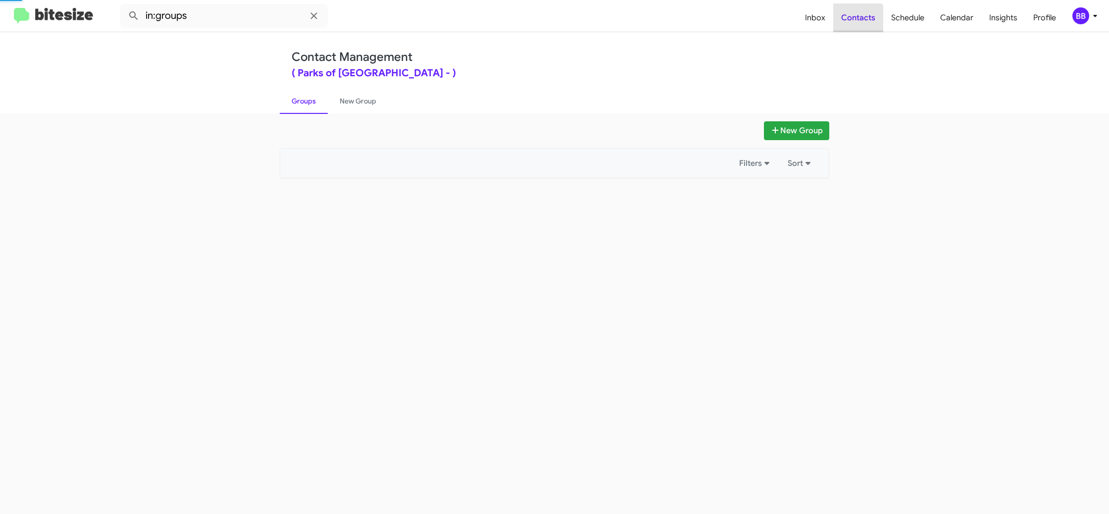
click at [850, 24] on span "Contacts" at bounding box center [858, 17] width 50 height 29
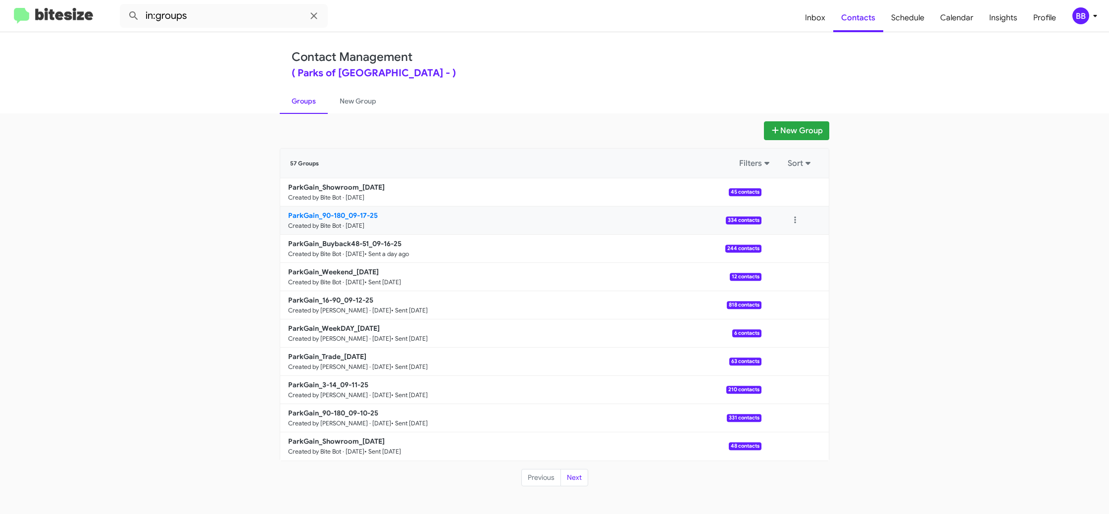
click at [331, 214] on b "ParkGain_90-180_09-17-25" at bounding box center [333, 215] width 90 height 9
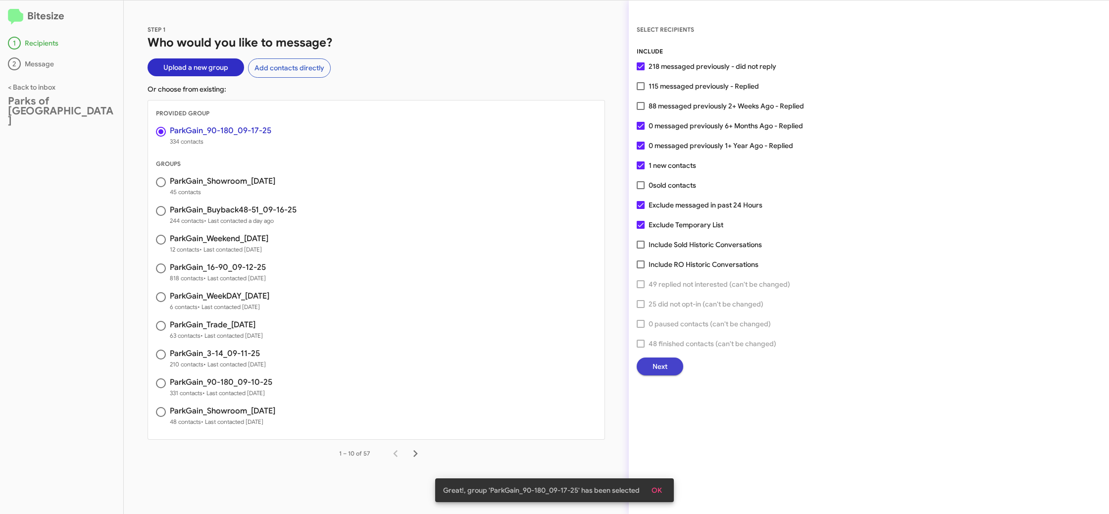
click at [649, 363] on button "Next" at bounding box center [660, 367] width 47 height 18
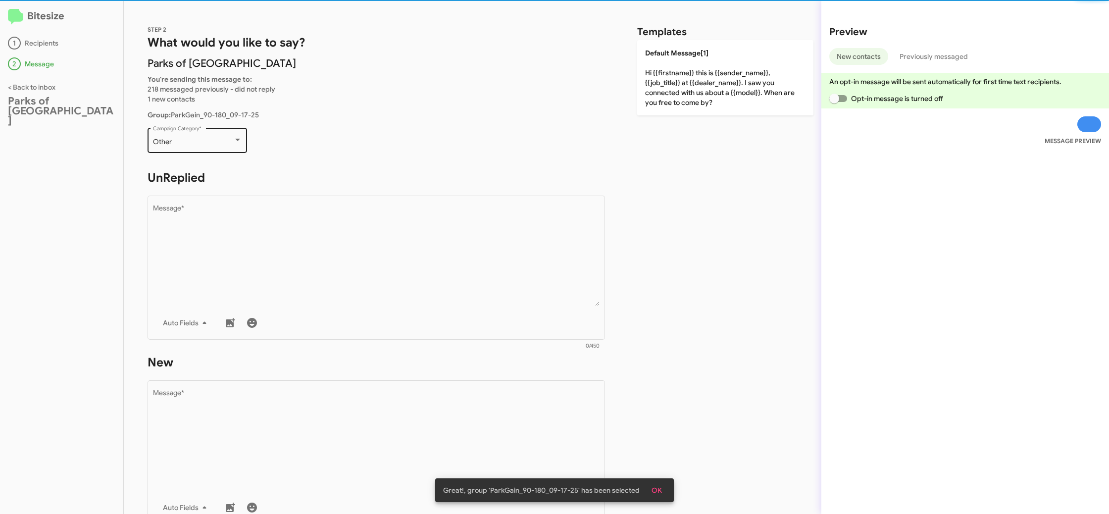
click at [216, 145] on div "Other" at bounding box center [193, 142] width 80 height 8
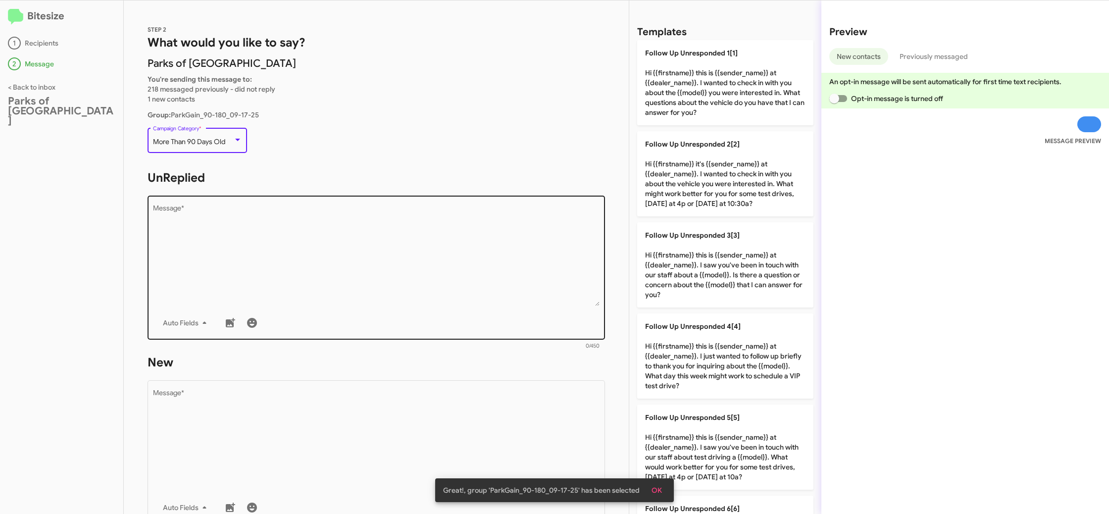
click at [334, 232] on textarea "Message *" at bounding box center [376, 255] width 447 height 101
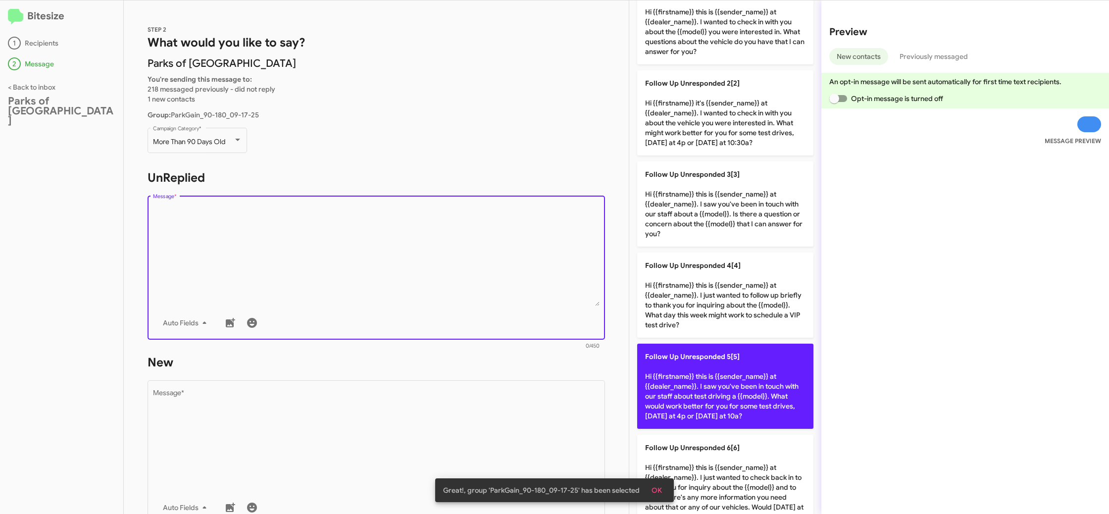
scroll to position [86, 0]
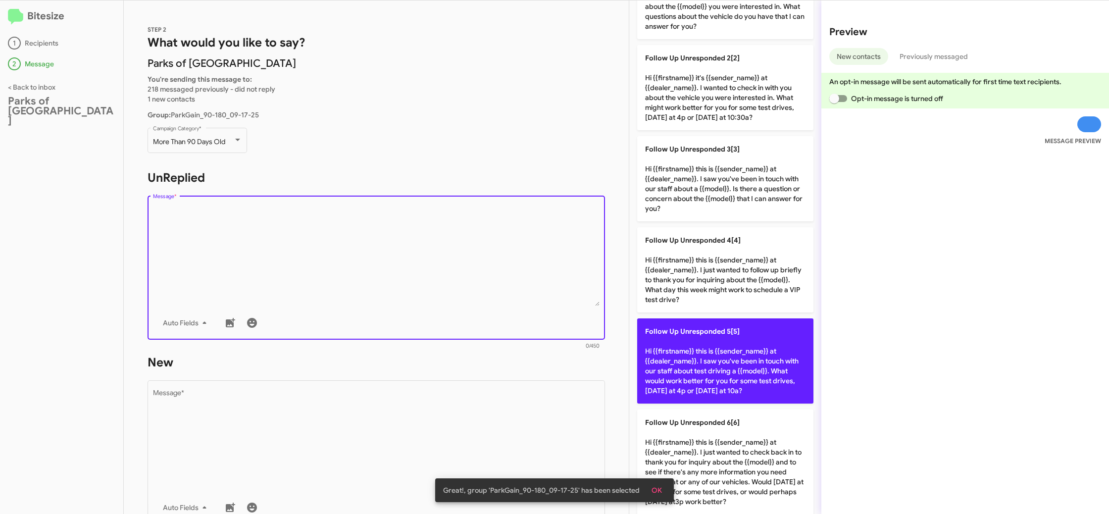
click at [728, 376] on p "Follow Up Unresponded 5[5] Hi {{firstname}} this is {{sender_name}} at {{dealer…" at bounding box center [725, 360] width 176 height 85
type textarea "Hi {{firstname}} this is {{sender_name}} at {{dealer_name}}. I saw you've been …"
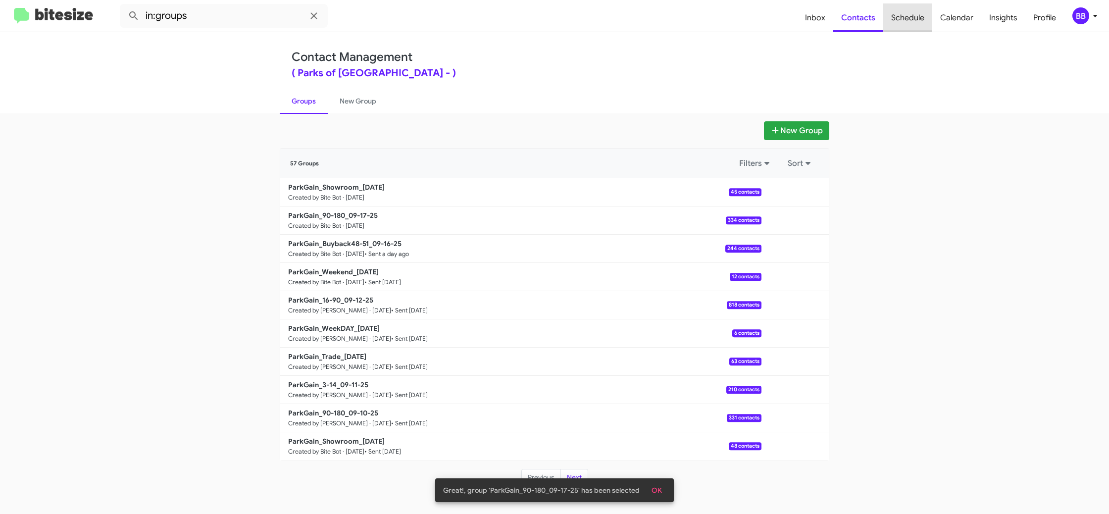
click at [893, 22] on span "Schedule" at bounding box center [907, 17] width 49 height 29
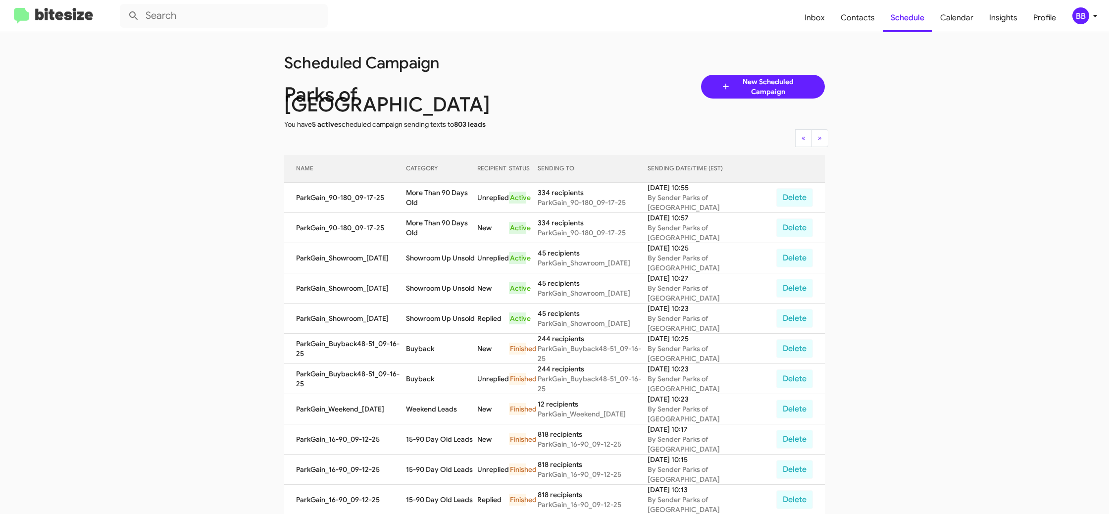
click at [1077, 15] on div "BB" at bounding box center [1081, 15] width 17 height 17
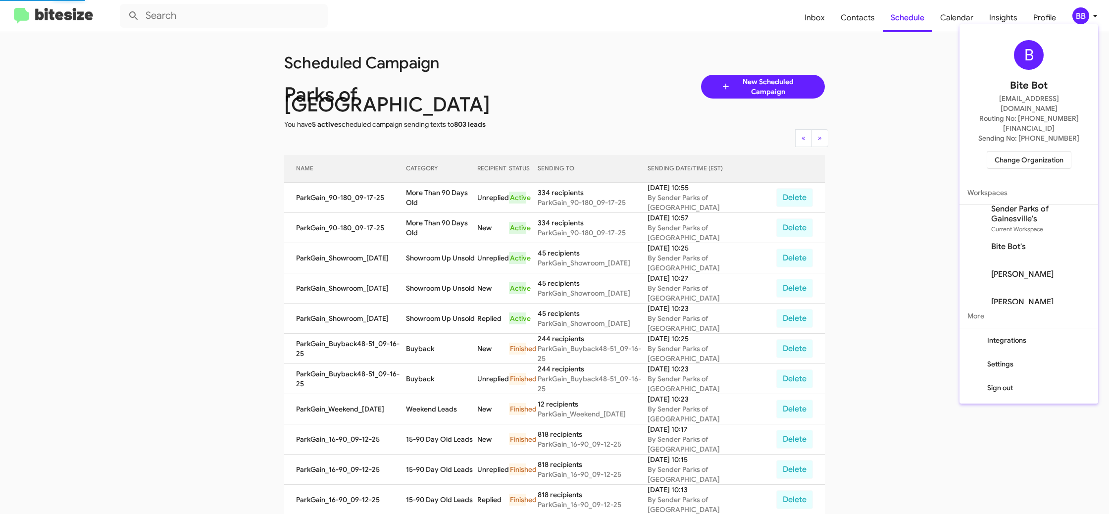
click at [1017, 152] on span "Change Organization" at bounding box center [1029, 160] width 69 height 17
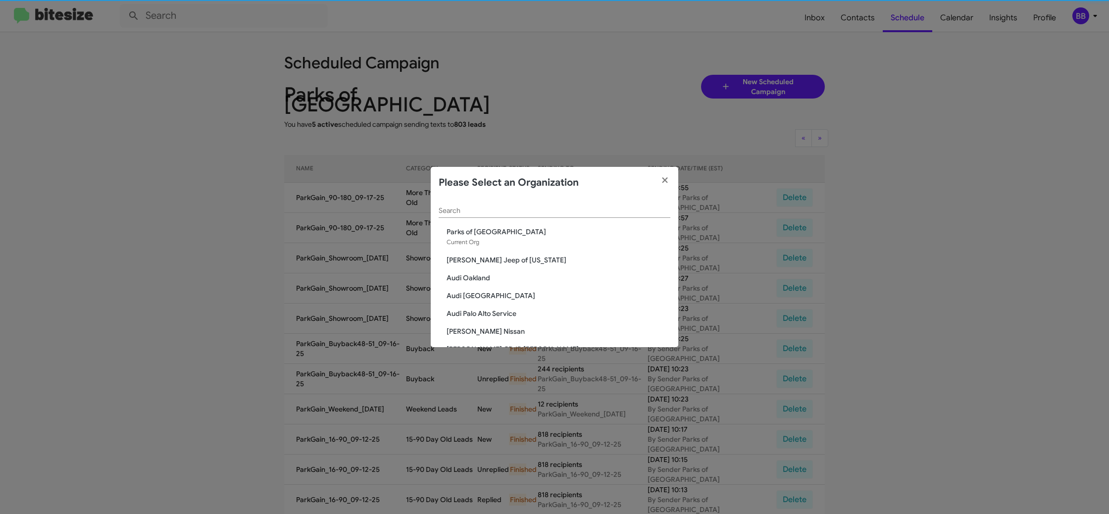
click at [473, 208] on input "Search" at bounding box center [555, 211] width 232 height 8
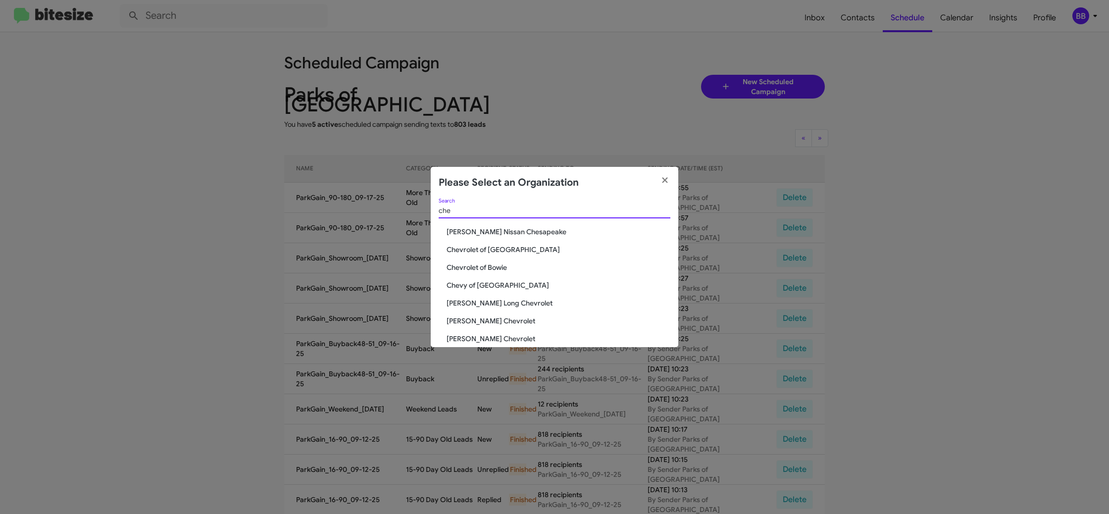
type input "che"
click at [477, 284] on span "Chevy of [GEOGRAPHIC_DATA]" at bounding box center [559, 285] width 224 height 10
click at [477, 284] on span "Chevy of [GEOGRAPHIC_DATA]" at bounding box center [559, 284] width 224 height 10
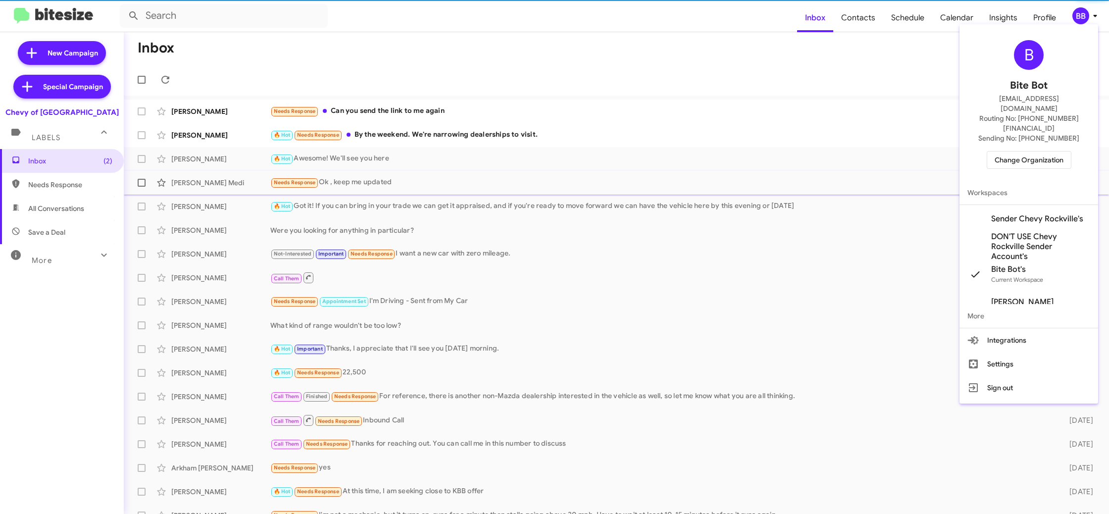
drag, startPoint x: 1026, startPoint y: 194, endPoint x: 1017, endPoint y: 183, distance: 14.4
click at [1026, 214] on span "Sender Chevy Rockville's" at bounding box center [1037, 219] width 92 height 10
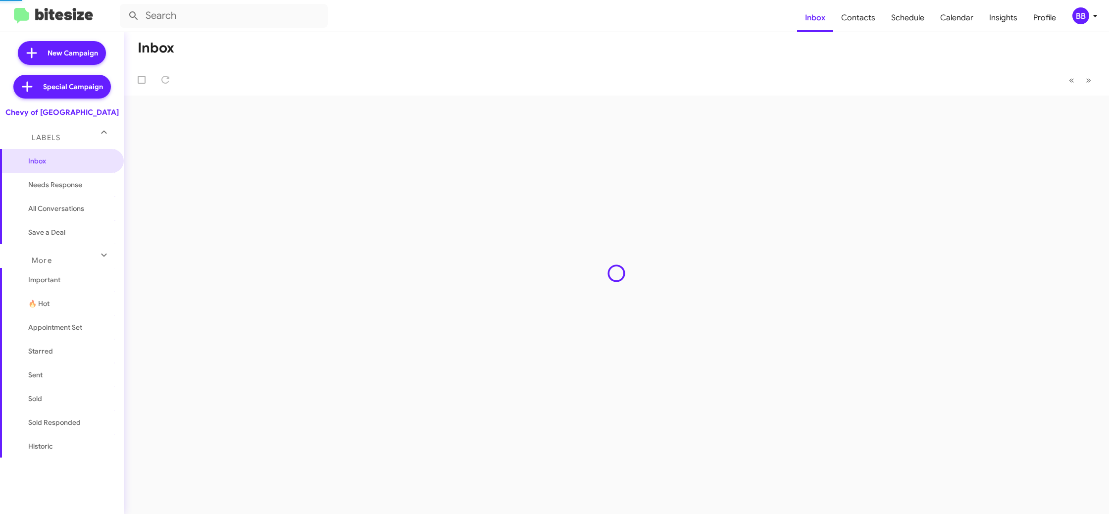
drag, startPoint x: 0, startPoint y: 0, endPoint x: 875, endPoint y: 35, distance: 875.6
click at [875, 35] on mat-toolbar-row "Inbox" at bounding box center [616, 48] width 985 height 32
click at [867, 24] on span "Contacts" at bounding box center [858, 17] width 50 height 29
type input "in:groups"
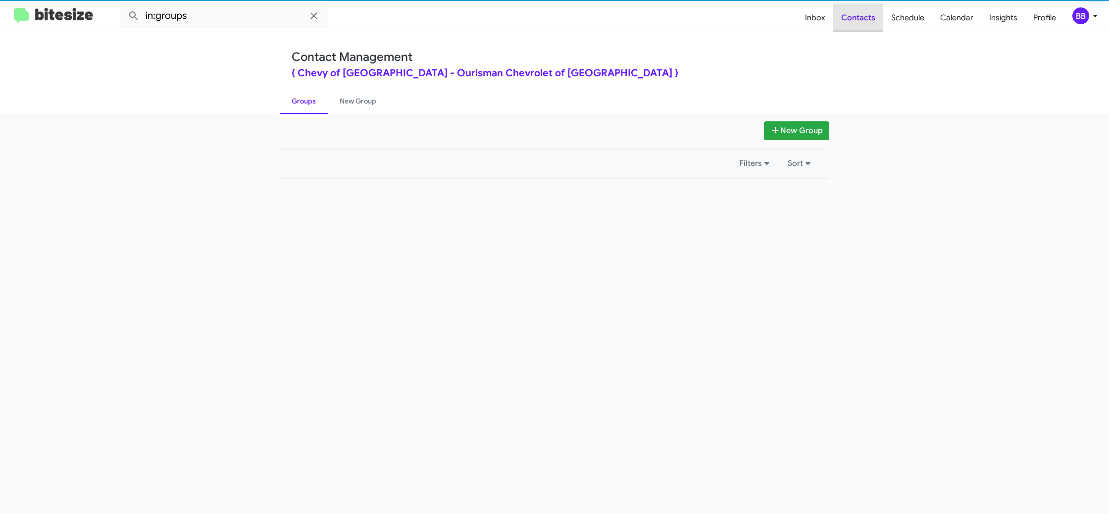
click at [867, 24] on span "Contacts" at bounding box center [858, 17] width 50 height 29
click at [904, 18] on span "Schedule" at bounding box center [907, 17] width 49 height 29
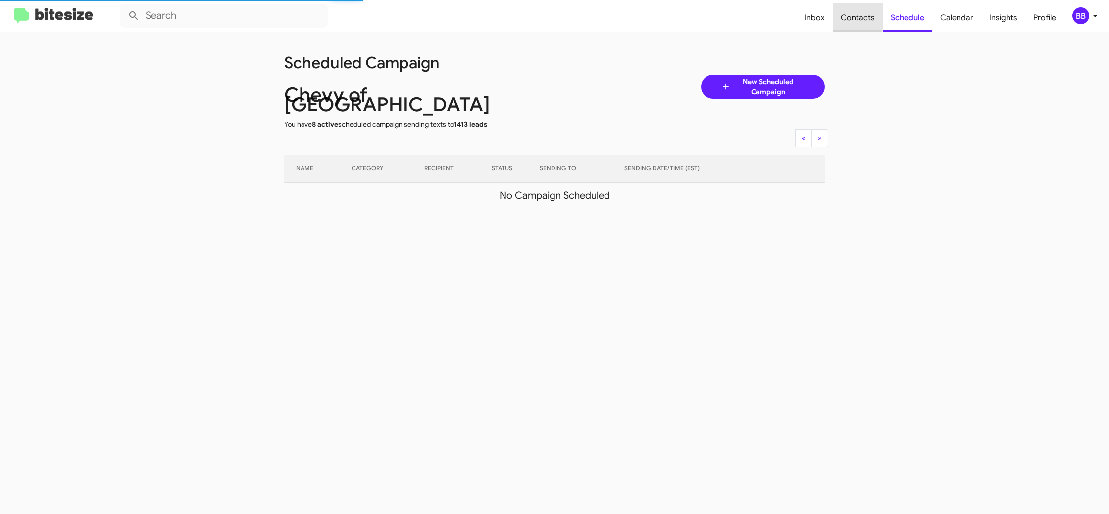
click at [855, 15] on span "Contacts" at bounding box center [858, 17] width 50 height 29
type input "in:groups"
click at [855, 15] on span "Contacts" at bounding box center [858, 17] width 50 height 29
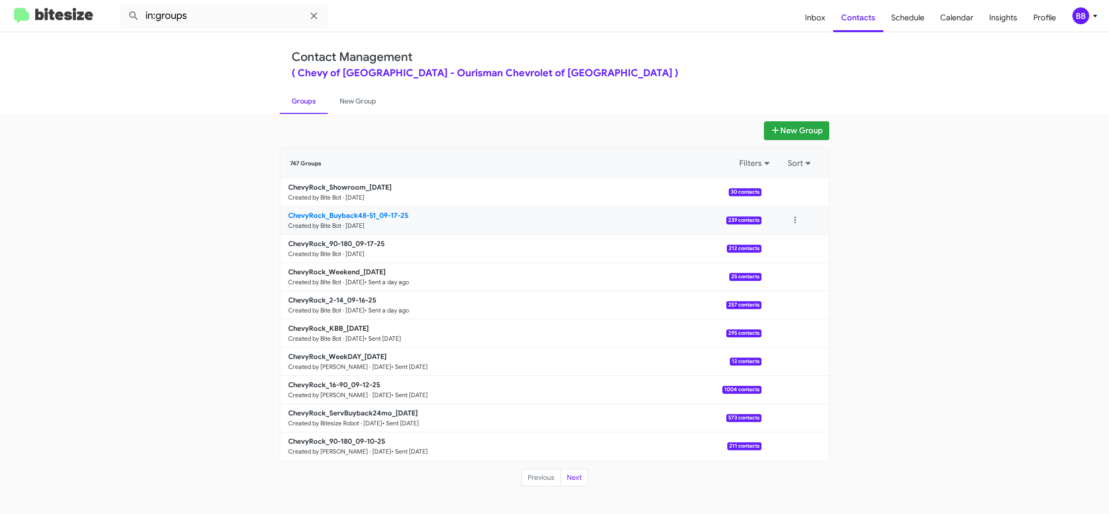
click at [363, 215] on b "ChevyRock_Buyback48-51_09-17-25" at bounding box center [348, 215] width 120 height 9
